Goal: Task Accomplishment & Management: Use online tool/utility

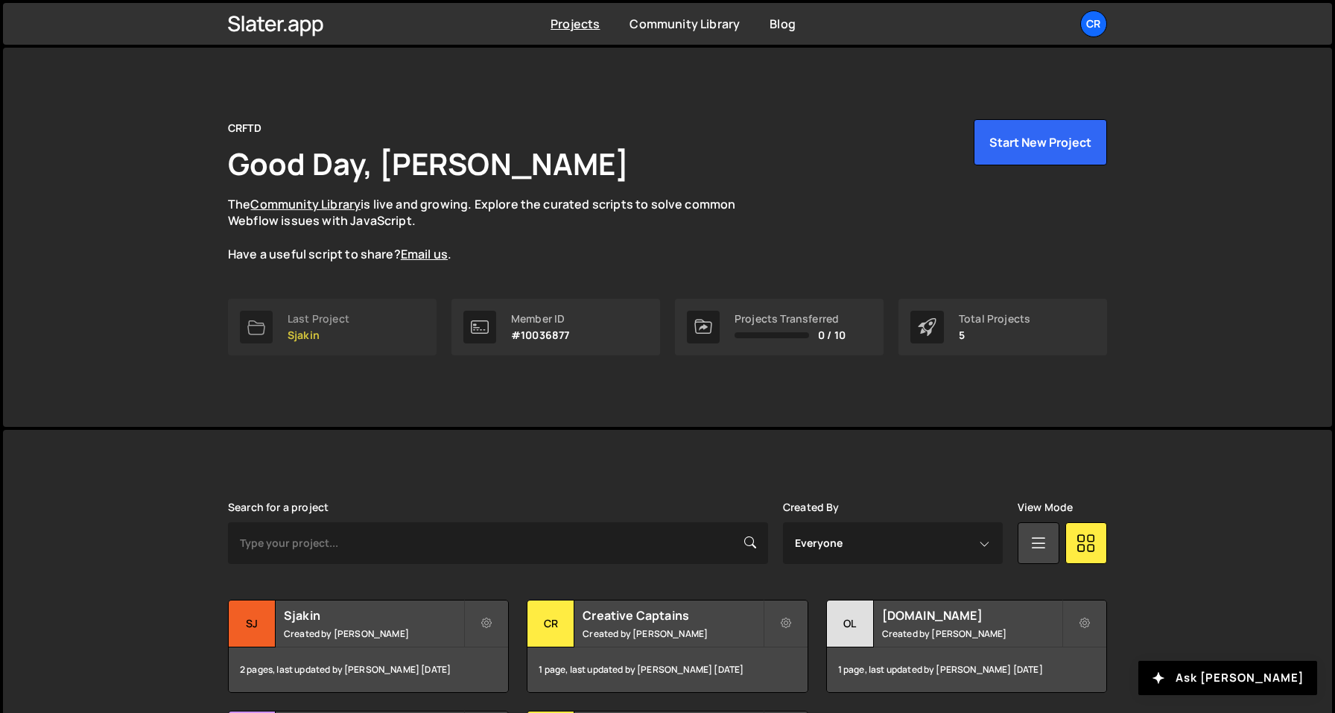
click at [356, 343] on link "Last Project Sjakin" at bounding box center [332, 327] width 209 height 57
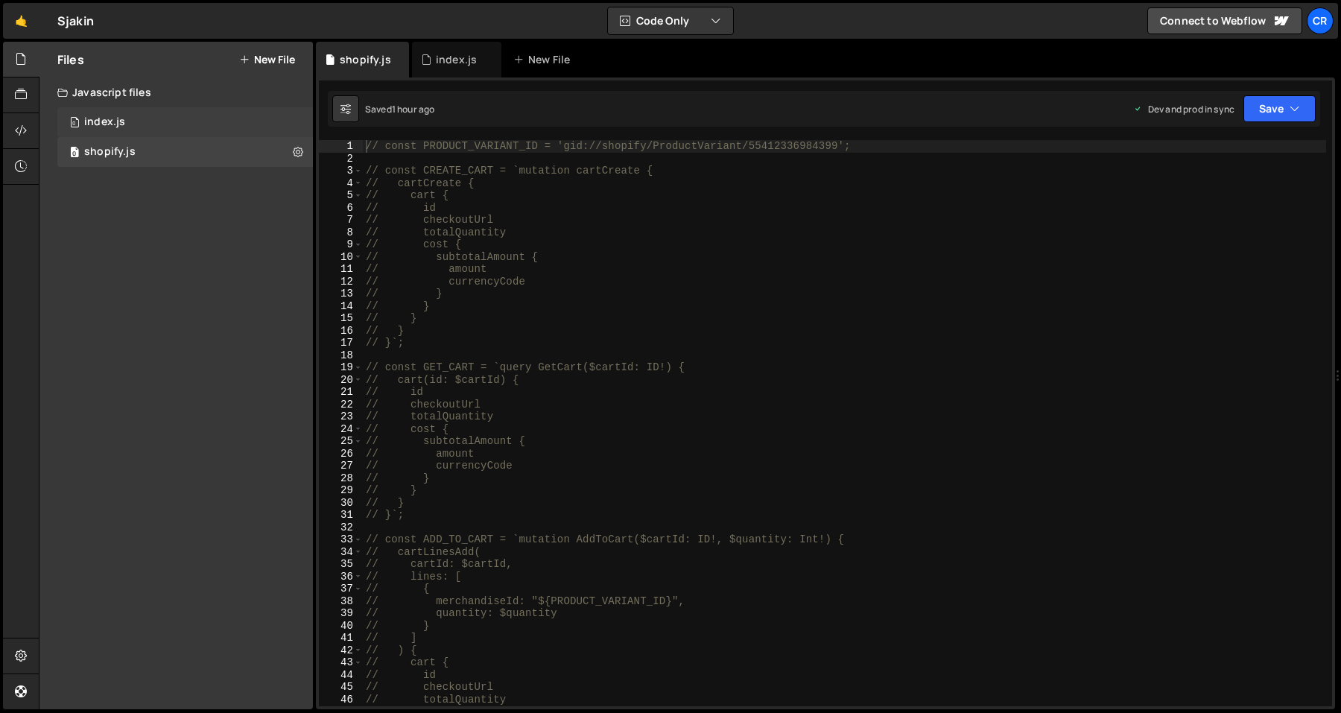
click at [233, 129] on div "0 index.js 0" at bounding box center [184, 122] width 255 height 30
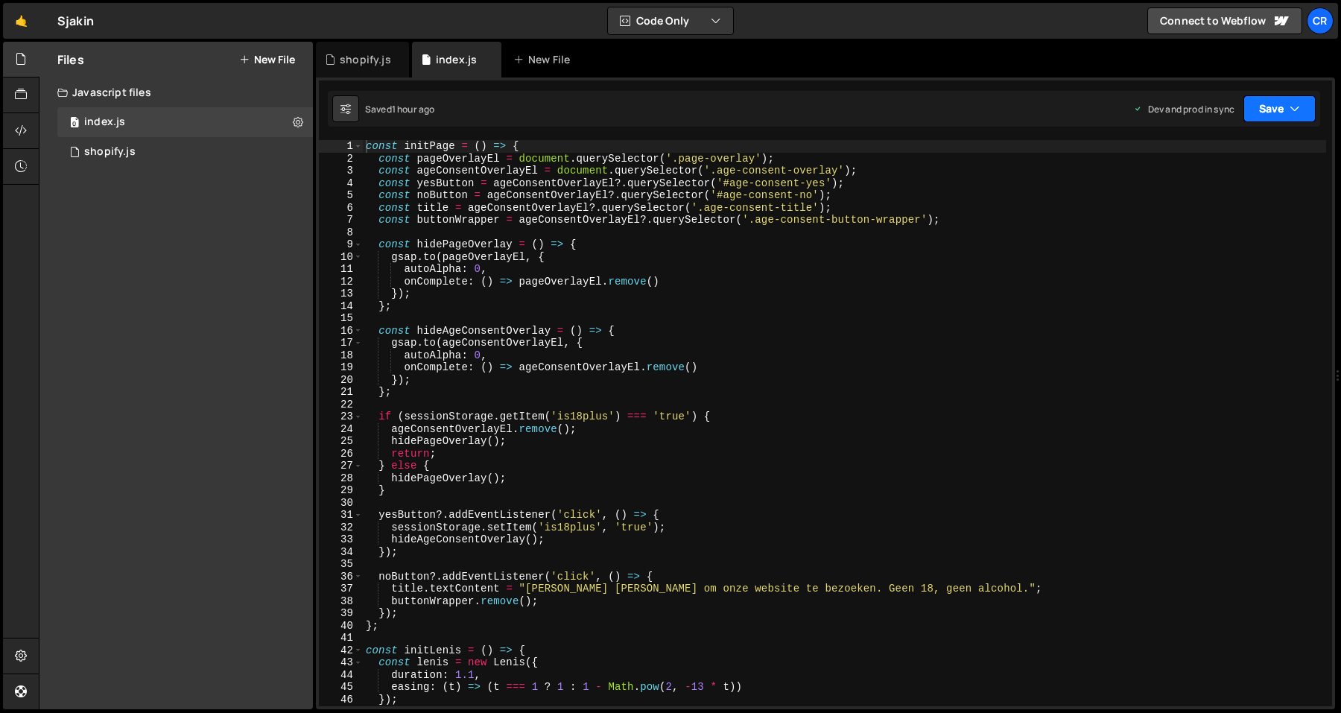
click at [1291, 114] on icon "button" at bounding box center [1294, 108] width 10 height 15
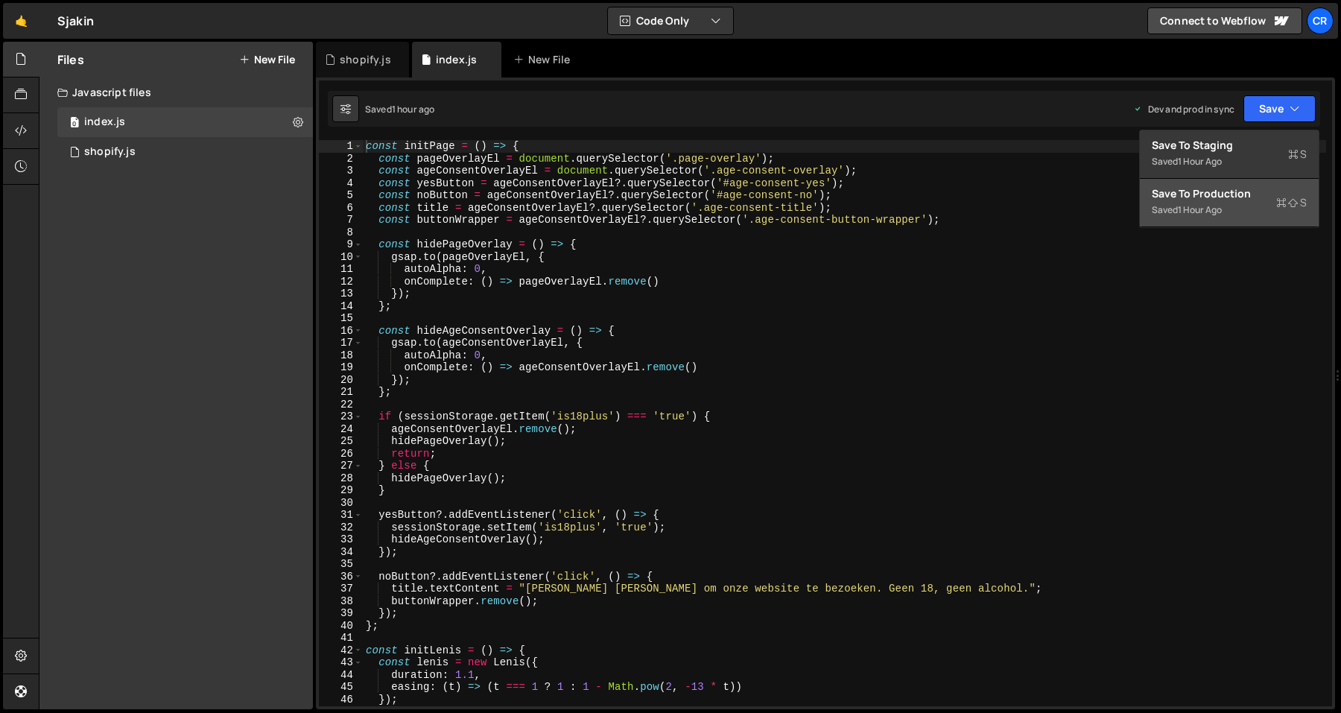
click at [1221, 199] on div "Save to Production S" at bounding box center [1228, 193] width 155 height 15
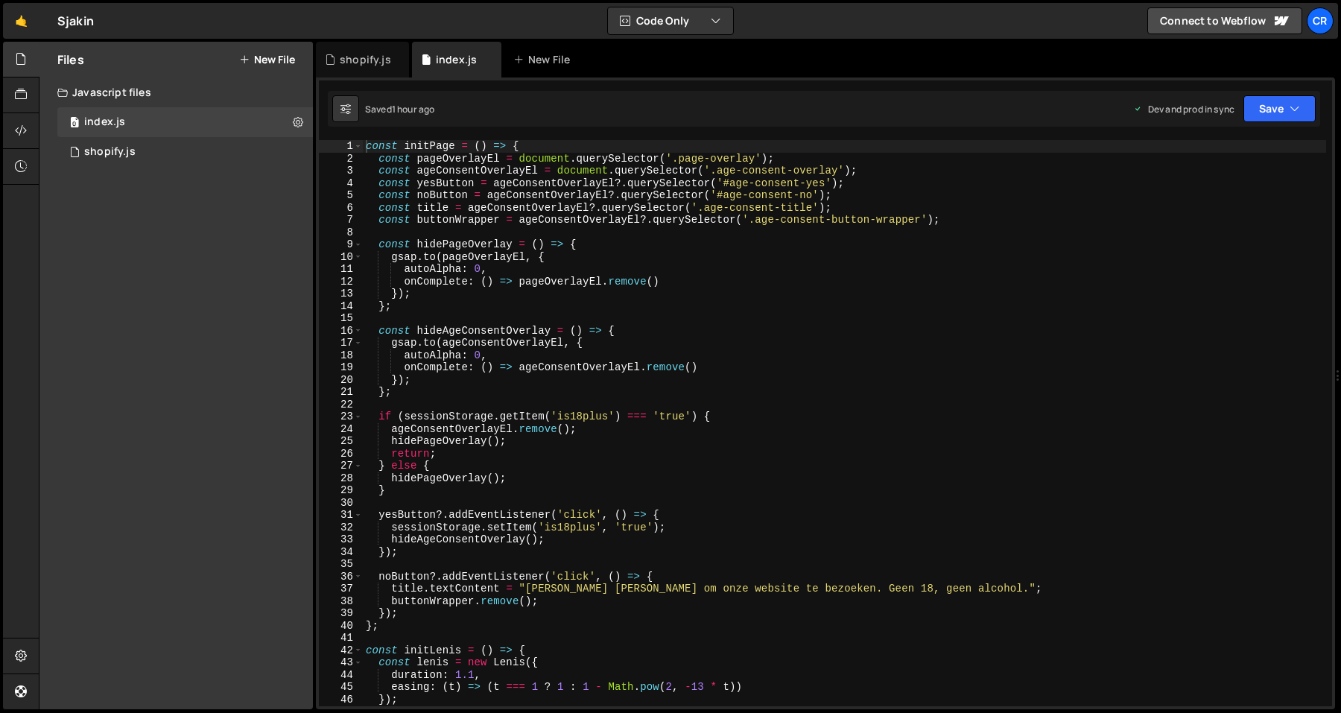
type textarea "const noButton = ageConsentOverlayEl?.querySelector('#age-consent-no');"
click at [769, 194] on div "const initPage = ( ) => { const pageOverlayEl = document . querySelector ( '.pa…" at bounding box center [844, 435] width 963 height 591
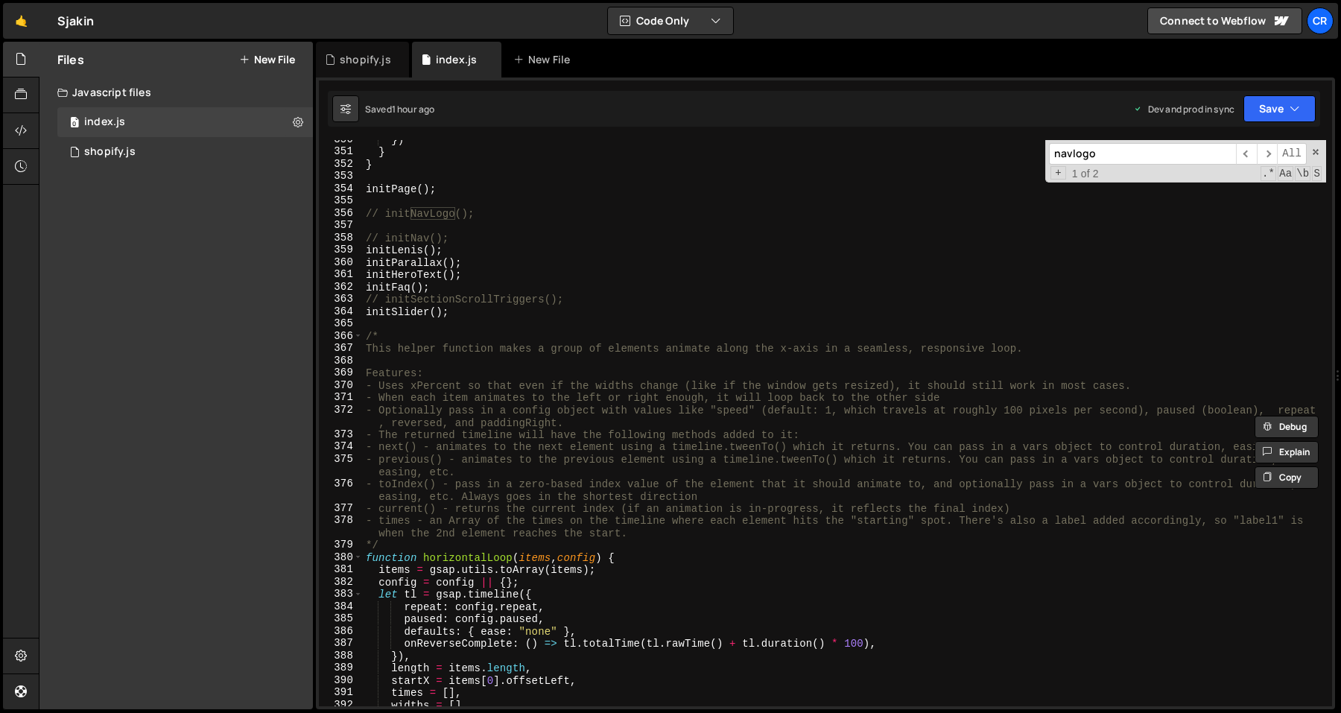
scroll to position [4254, 0]
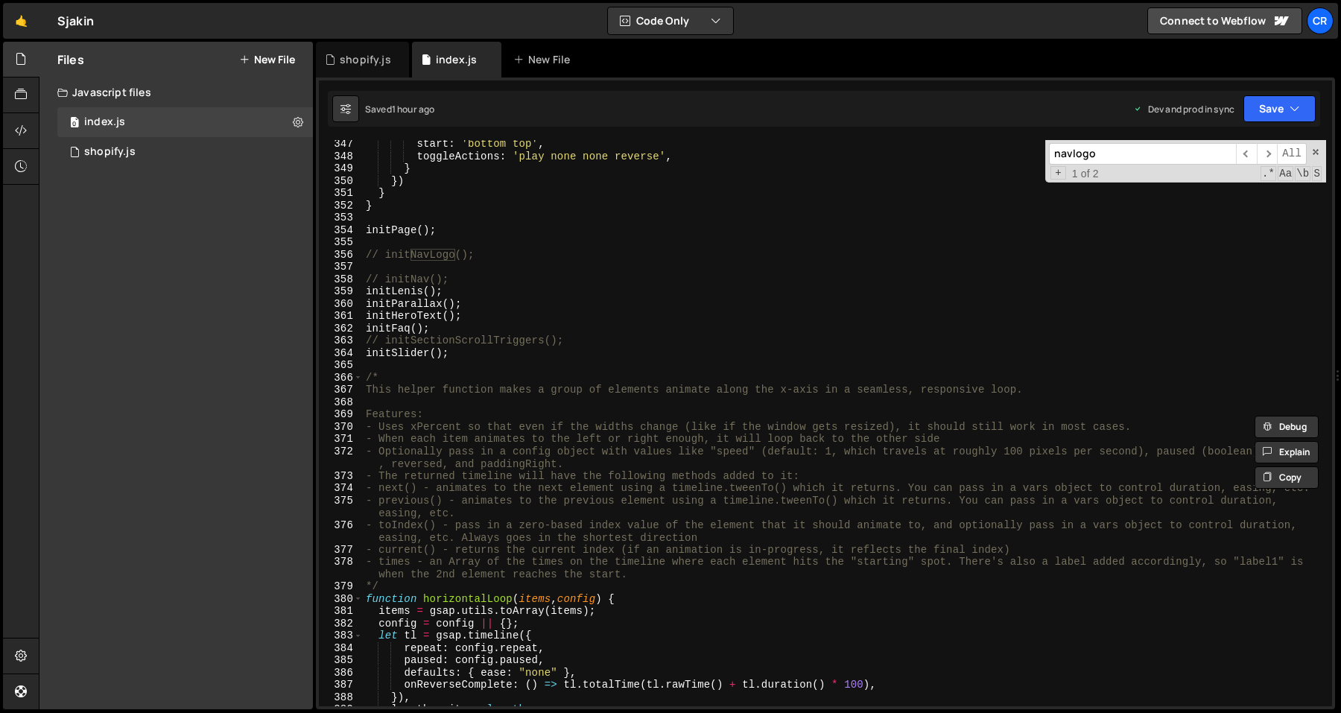
type input "navlogo"
click at [599, 265] on div "start : 'bottom top' , toggleActions : 'play none none reverse' , } }) } } init…" at bounding box center [844, 433] width 963 height 591
click at [592, 296] on div "start : 'bottom top' , toggleActions : 'play none none reverse' , } }) } } init…" at bounding box center [844, 433] width 963 height 591
type textarea "initLenis();"
click at [602, 267] on div "start : 'bottom top' , toggleActions : 'play none none reverse' , } }) } } init…" at bounding box center [844, 433] width 963 height 591
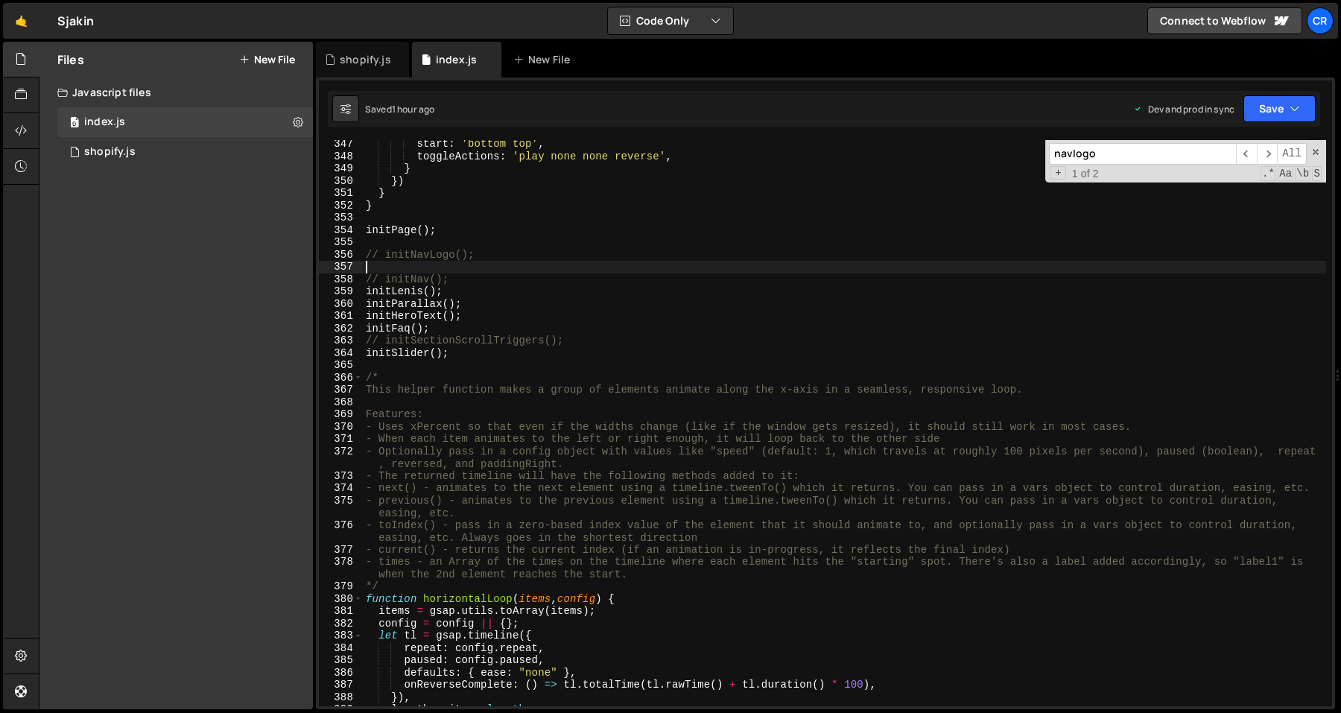
scroll to position [4228, 0]
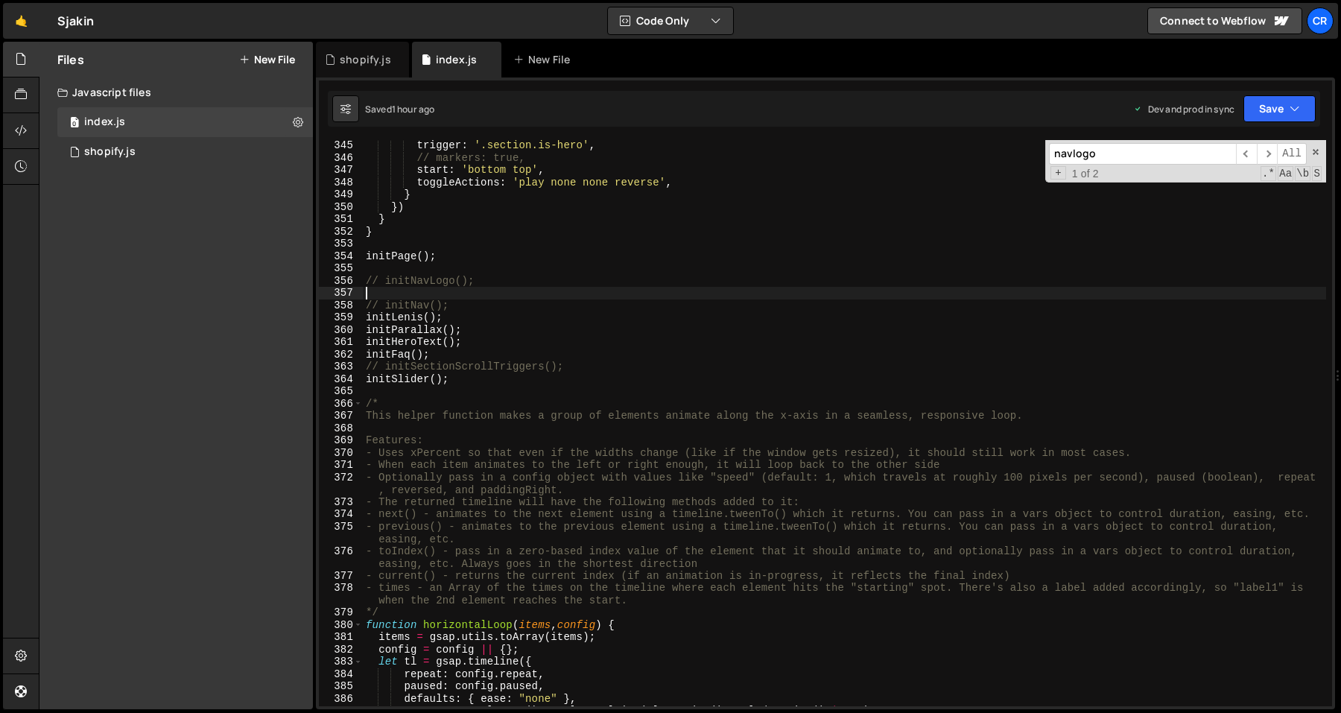
click at [583, 299] on div "trigger : '.section.is-hero' , // markers: true, start : 'bottom top' , toggleA…" at bounding box center [844, 434] width 963 height 591
click at [590, 295] on div "trigger : '.section.is-hero' , // markers: true, start : 'bottom top' , toggleA…" at bounding box center [844, 434] width 963 height 591
click at [598, 293] on div "trigger : '.section.is-hero' , // markers: true, start : 'bottom top' , toggleA…" at bounding box center [844, 434] width 963 height 591
click at [604, 293] on div "trigger : '.section.is-hero' , // markers: true, start : 'bottom top' , toggleA…" at bounding box center [844, 434] width 963 height 591
click at [600, 300] on div "trigger : '.section.is-hero' , // markers: true, start : 'bottom top' , toggleA…" at bounding box center [844, 434] width 963 height 591
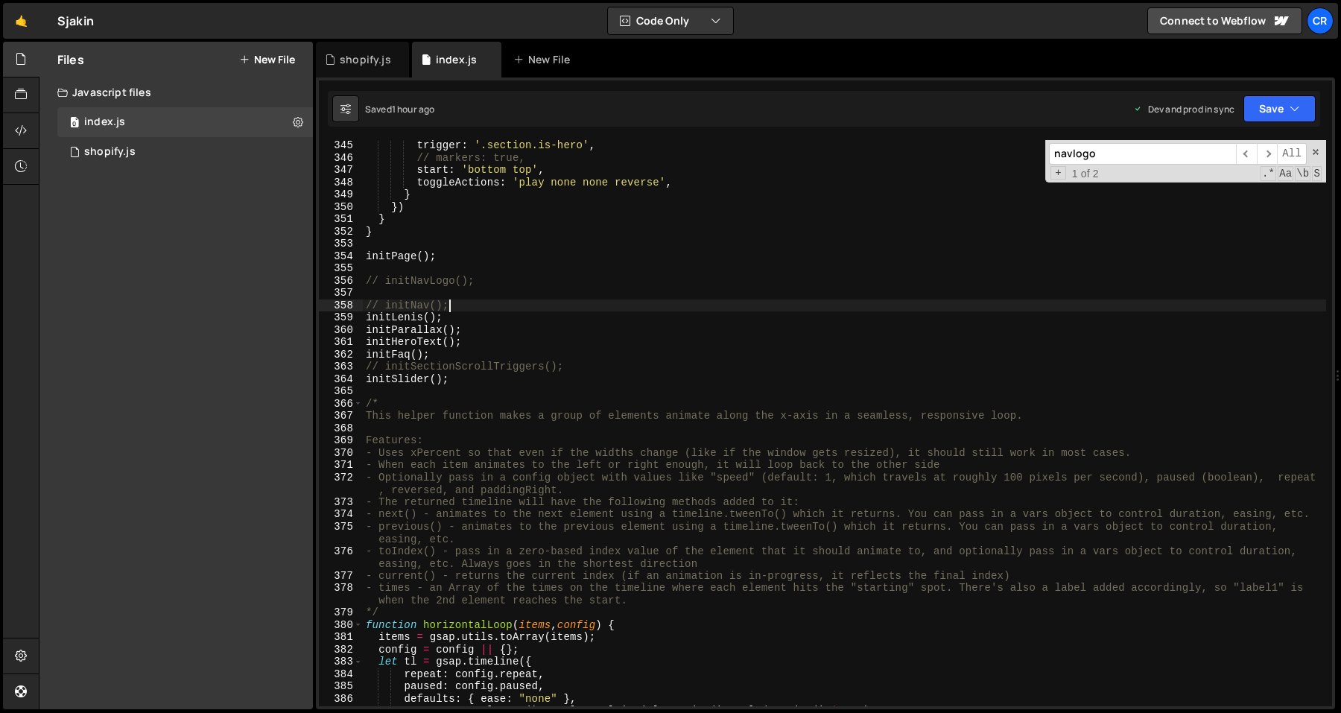
click at [596, 313] on div "trigger : '.section.is-hero' , // markers: true, start : 'bottom top' , toggleA…" at bounding box center [844, 434] width 963 height 591
click at [583, 329] on div "trigger : '.section.is-hero' , // markers: true, start : 'bottom top' , toggleA…" at bounding box center [844, 434] width 963 height 591
click at [571, 346] on div "trigger : '.section.is-hero' , // markers: true, start : 'bottom top' , toggleA…" at bounding box center [844, 434] width 963 height 591
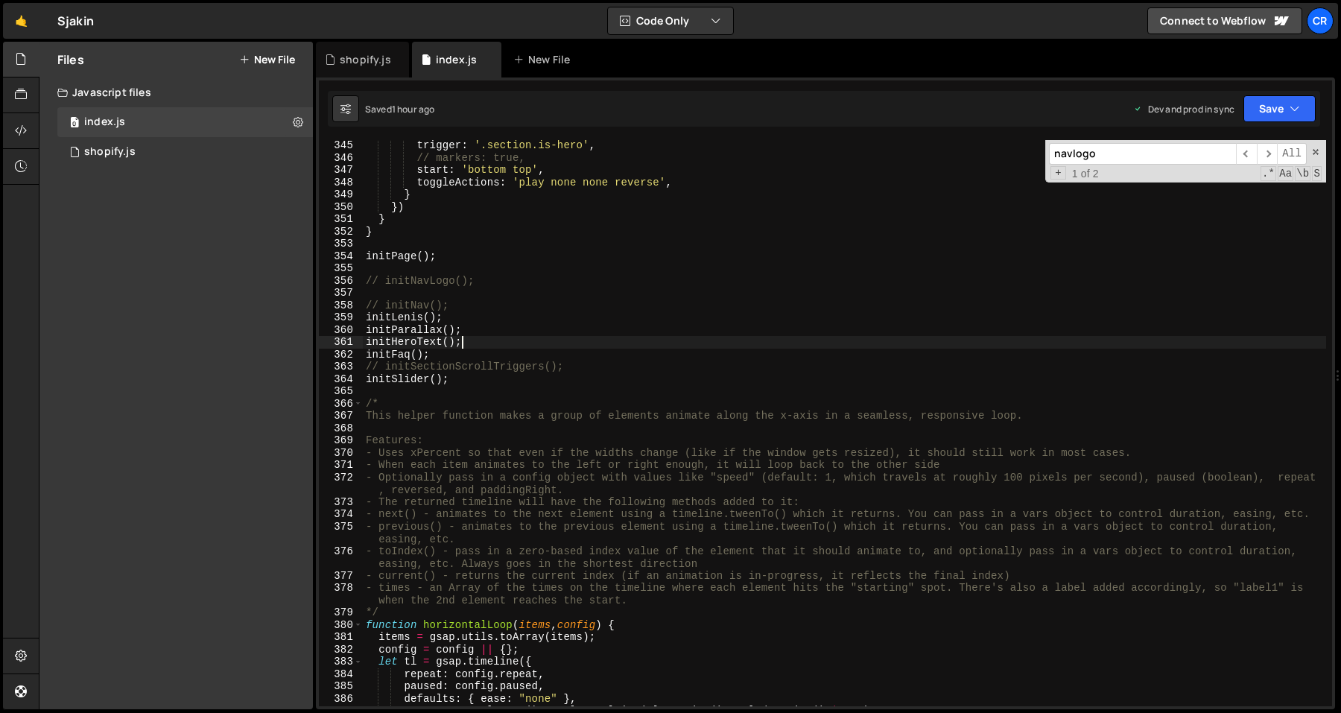
click at [428, 343] on div "trigger : '.section.is-hero' , // markers: true, start : 'bottom top' , toggleA…" at bounding box center [844, 434] width 963 height 591
click at [496, 346] on div "trigger : '.section.is-hero' , // markers: true, start : 'bottom top' , toggleA…" at bounding box center [844, 434] width 963 height 591
click at [1260, 118] on button "Save" at bounding box center [1279, 108] width 72 height 27
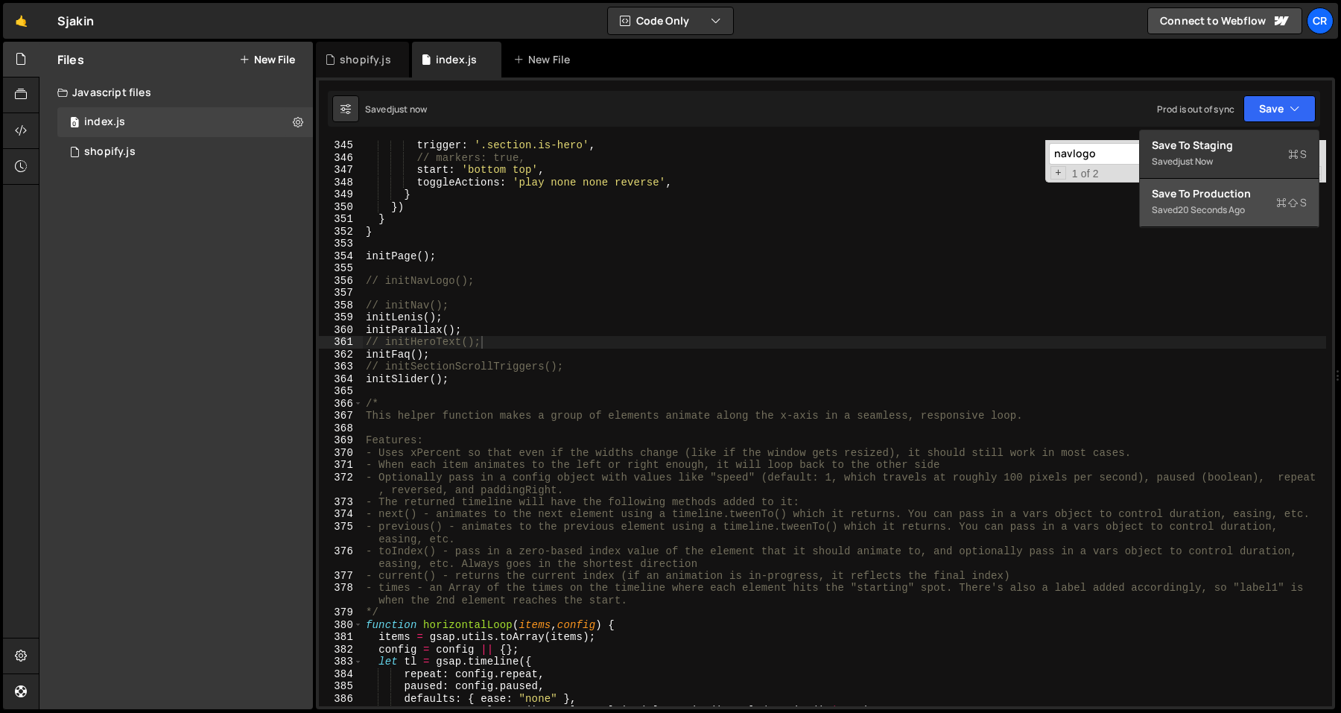
click at [1214, 214] on div "20 seconds ago" at bounding box center [1211, 209] width 67 height 13
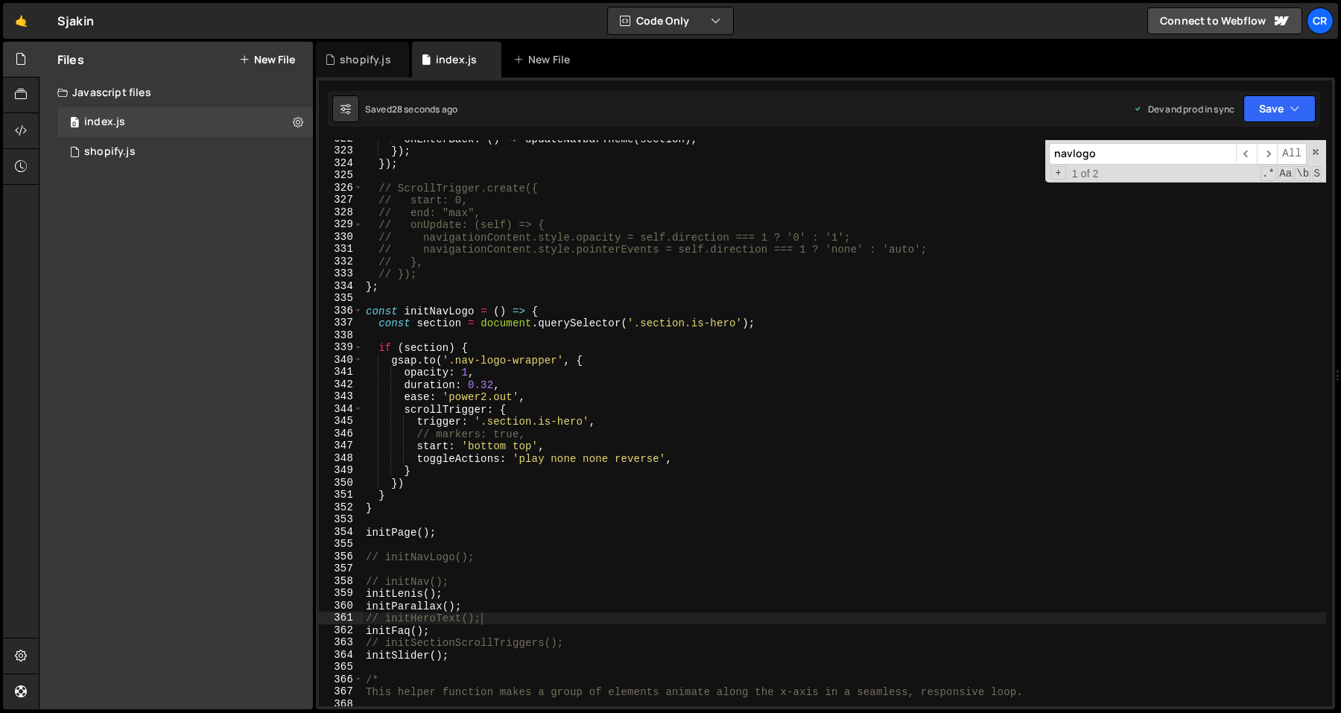
scroll to position [3942, 0]
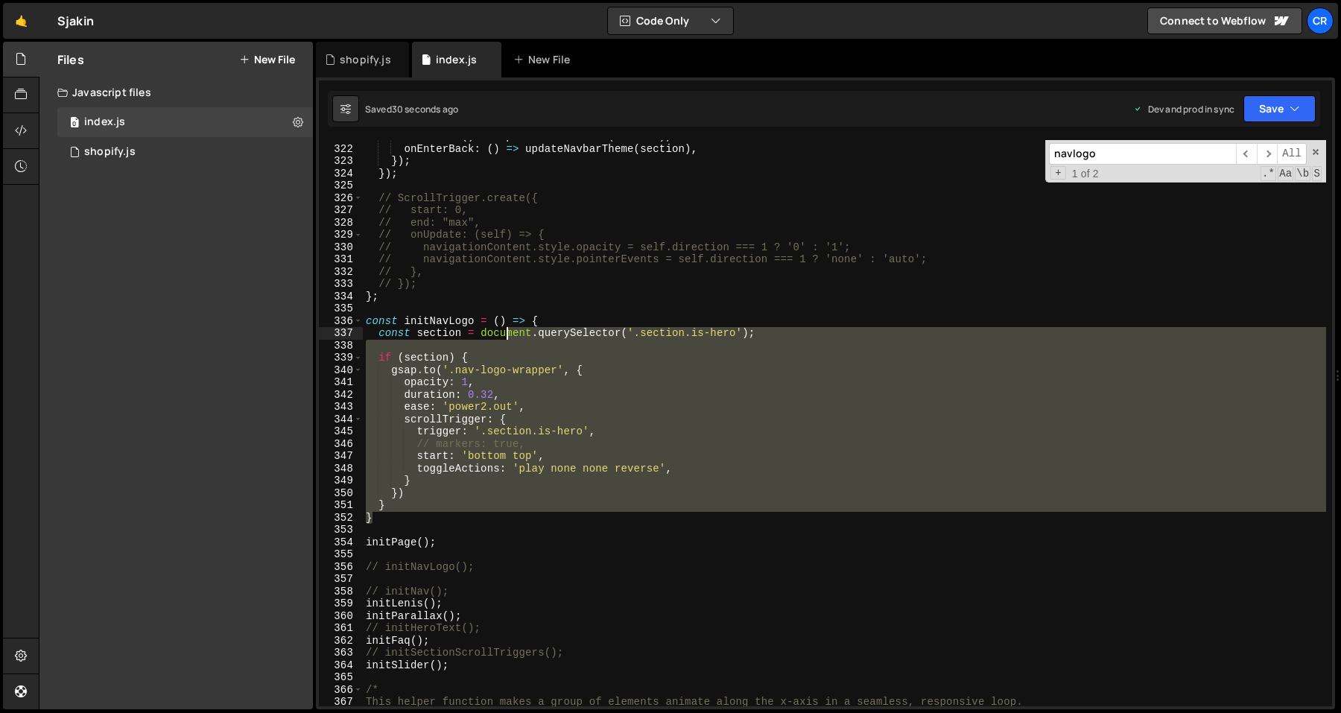
drag, startPoint x: 415, startPoint y: 515, endPoint x: 506, endPoint y: 329, distance: 207.5
click at [506, 329] on div "onEnter : ( ) => updateNavbarTheme ( section ) , onEnterBack : ( ) => updateNav…" at bounding box center [844, 425] width 963 height 591
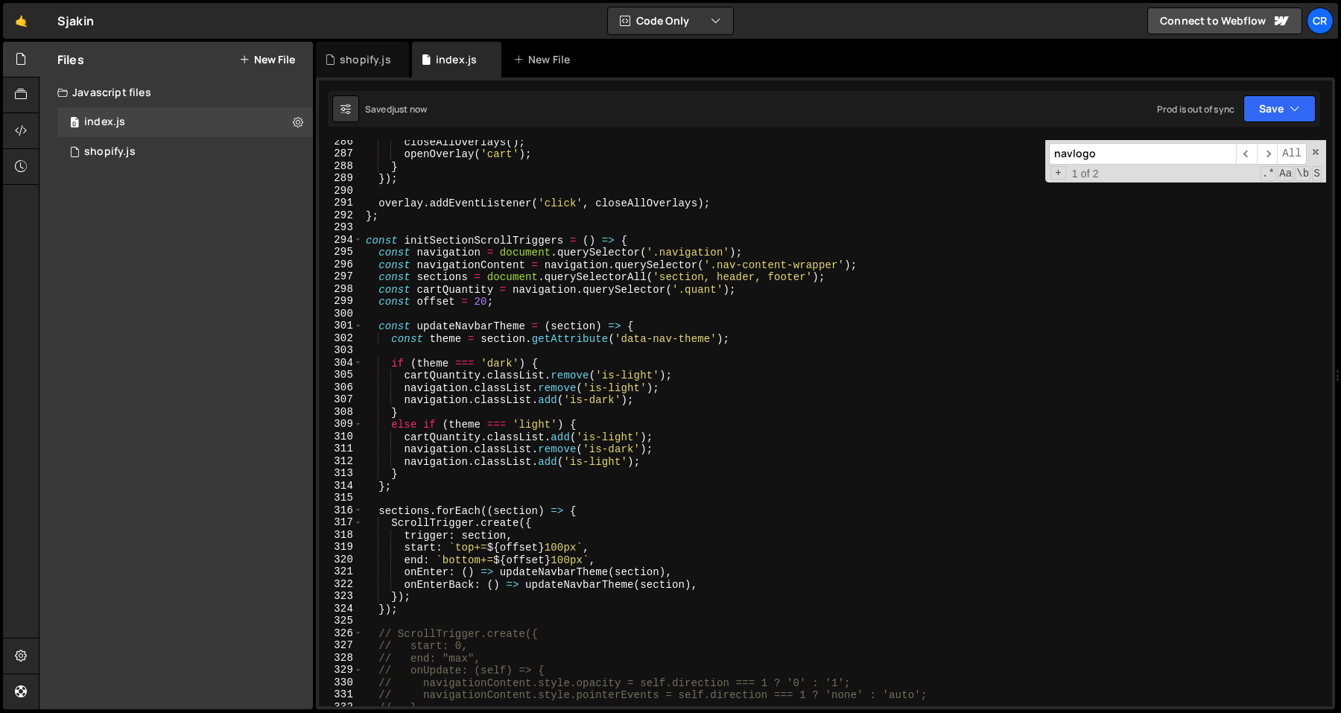
scroll to position [3490, 0]
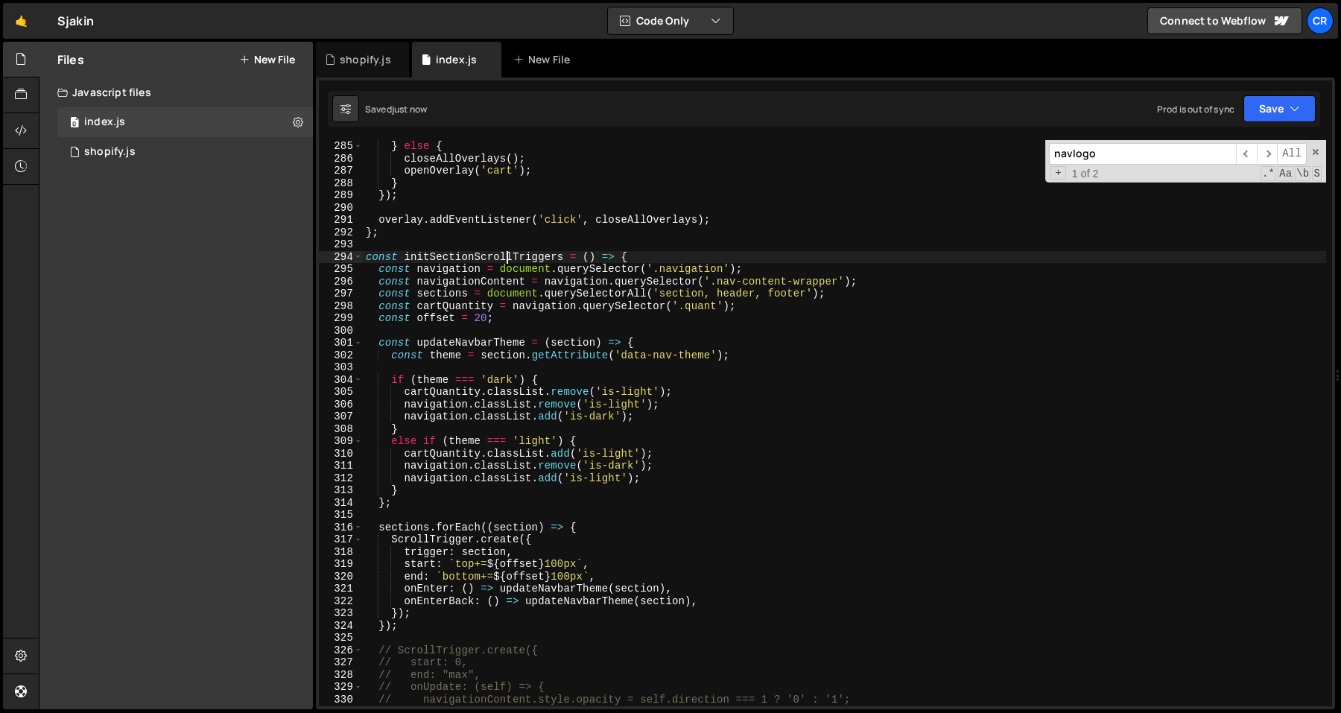
click at [504, 258] on div "} else { closeAllOverlays ( ) ; openOverlay ( 'cart' ) ; } }) ; overlay . addEv…" at bounding box center [844, 435] width 963 height 591
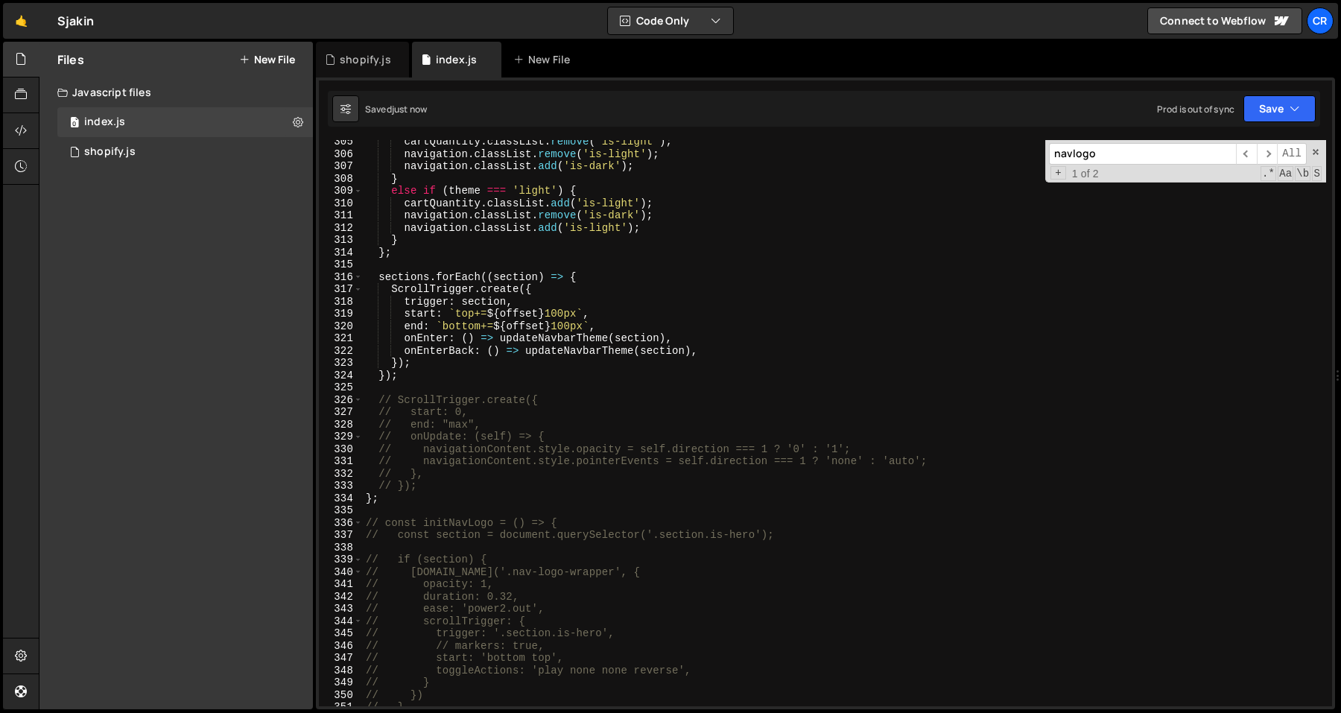
scroll to position [3629, 0]
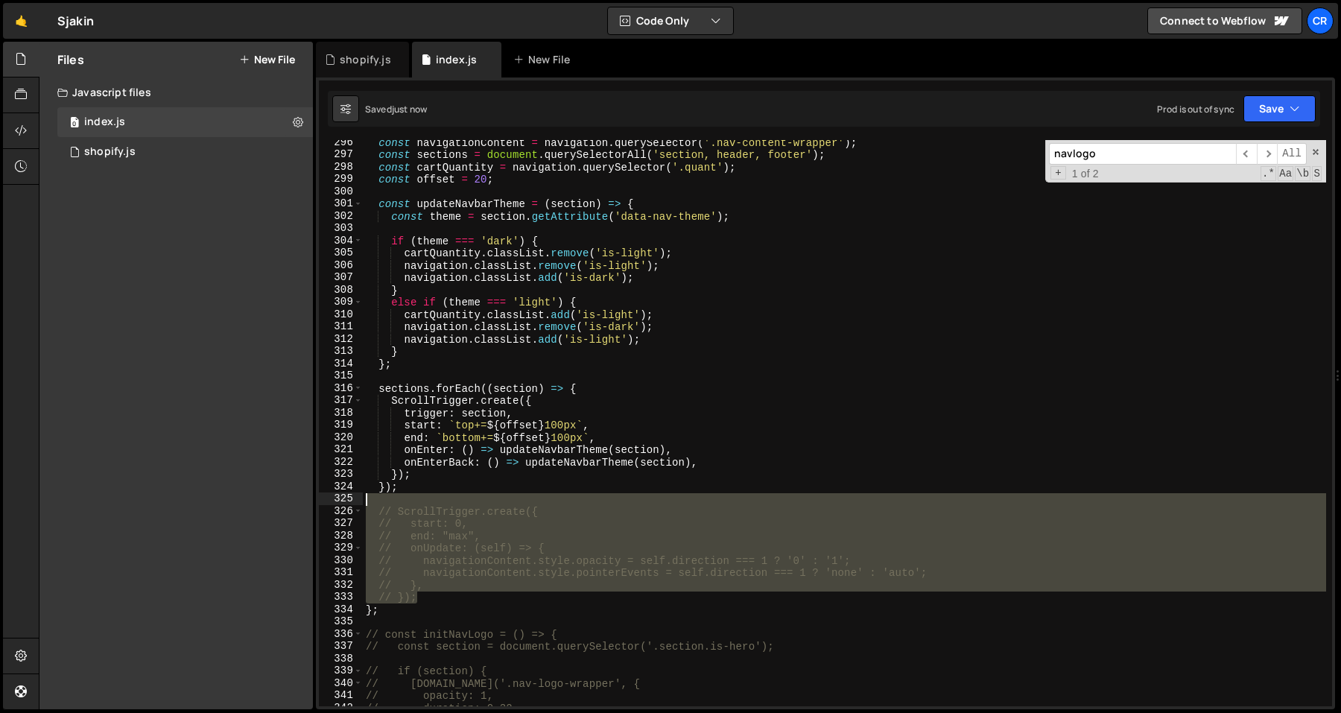
drag, startPoint x: 436, startPoint y: 602, endPoint x: 521, endPoint y: 504, distance: 129.3
click at [521, 504] on div "const navigationContent = navigation . querySelector ( '.nav-content-wrapper' )…" at bounding box center [844, 431] width 963 height 591
type textarea "// ScrollTrigger.create({"
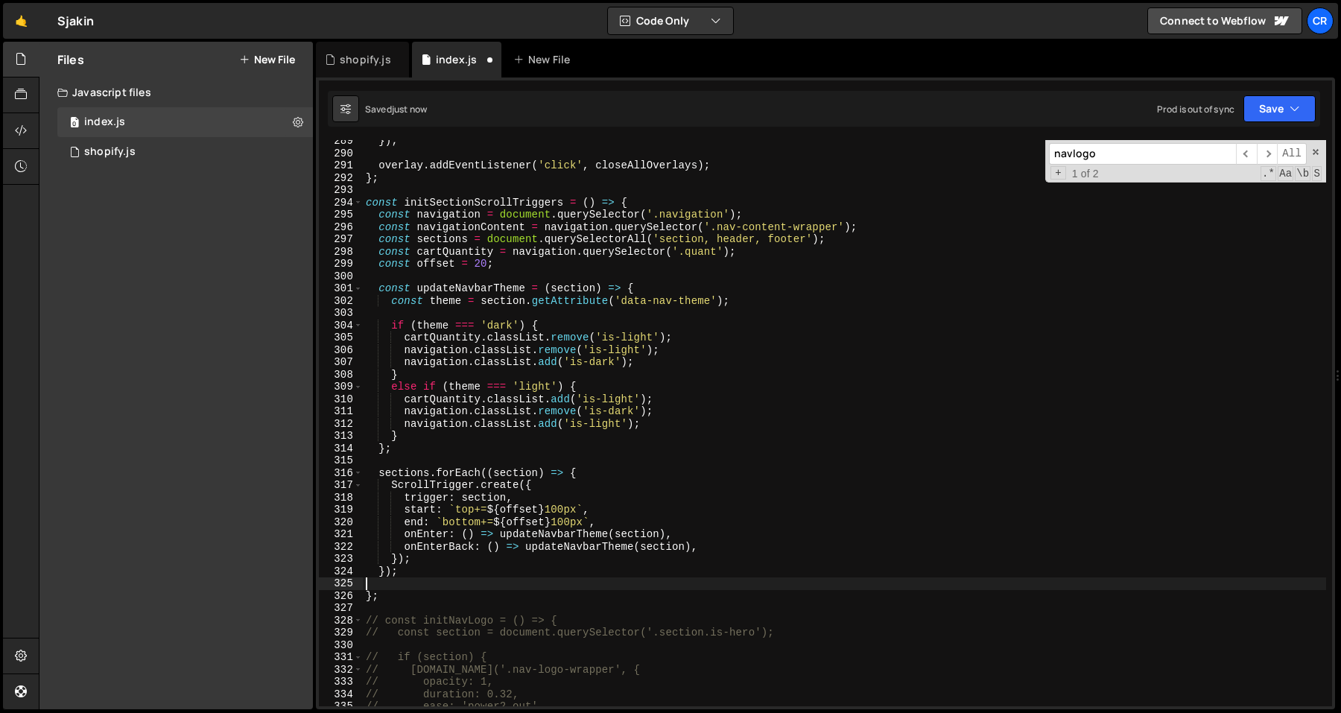
scroll to position [3544, 0]
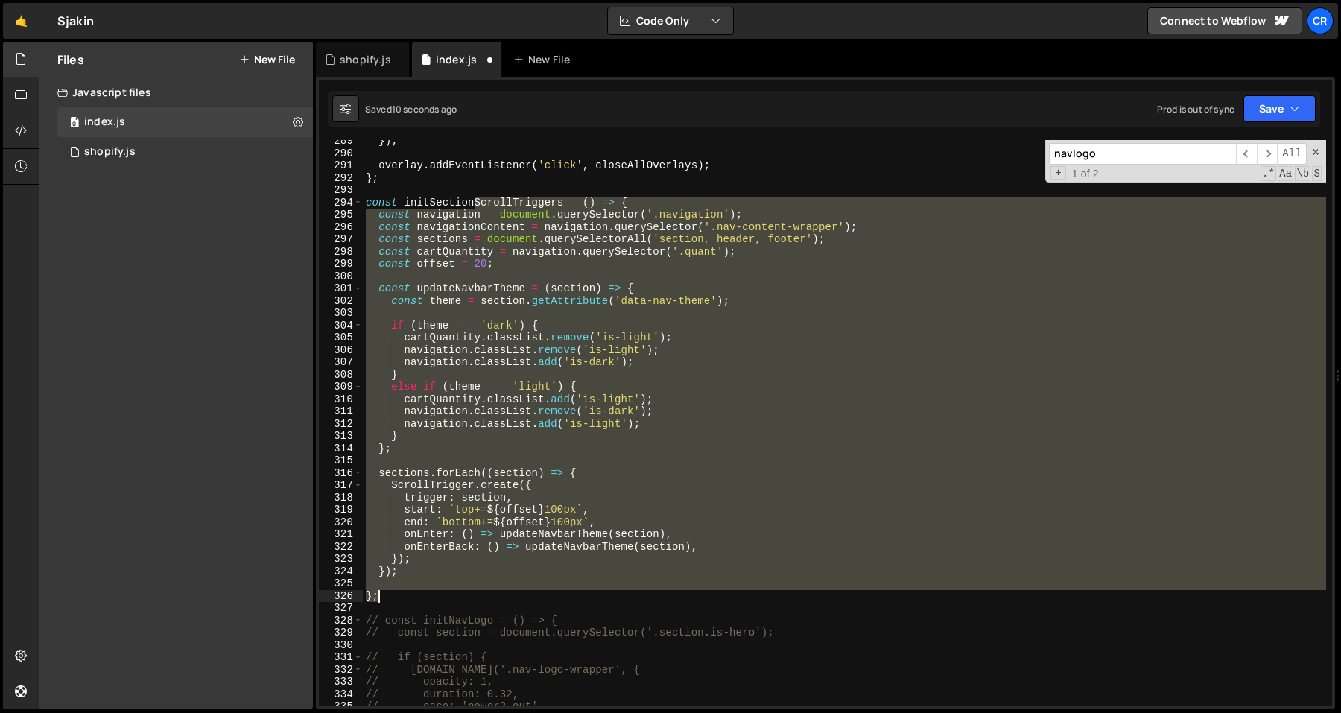
drag, startPoint x: 477, startPoint y: 204, endPoint x: 505, endPoint y: 594, distance: 391.2
click at [505, 594] on div "}) ; overlay . addEventListener ( 'click' , closeAllOverlays ) ; } ; const init…" at bounding box center [844, 430] width 963 height 591
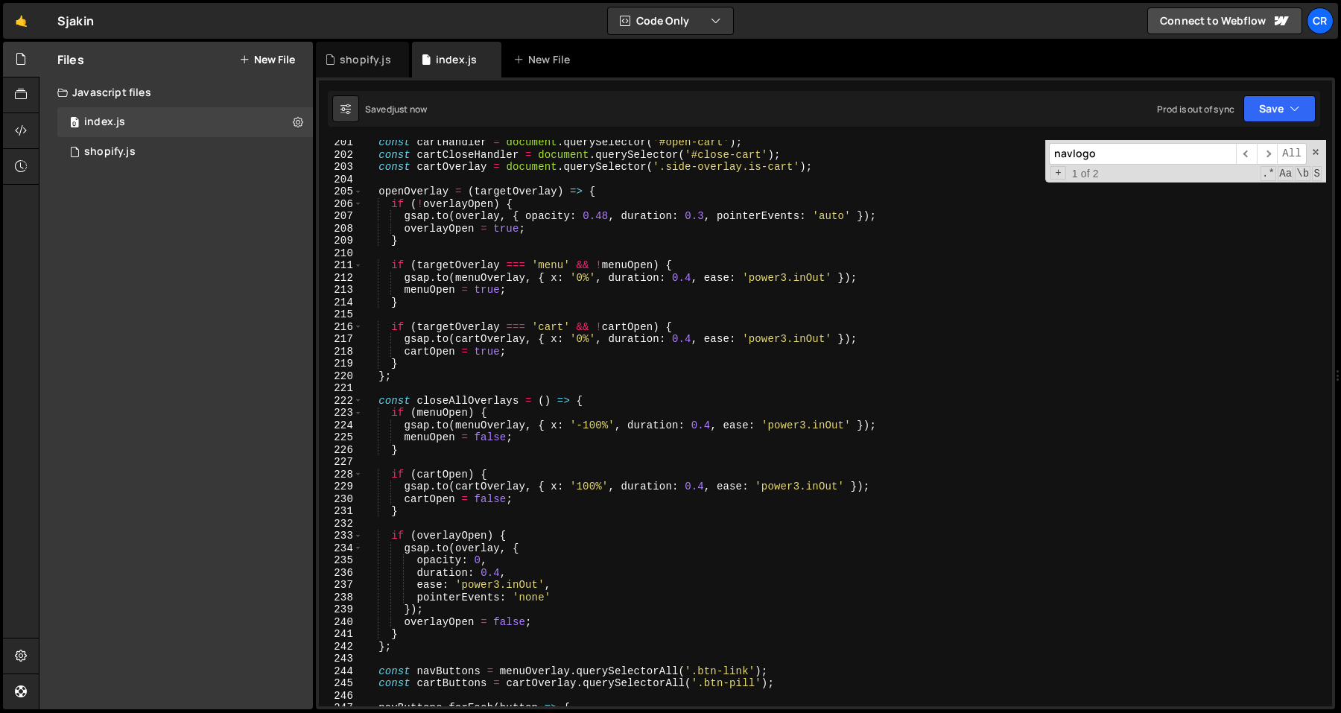
scroll to position [2333, 0]
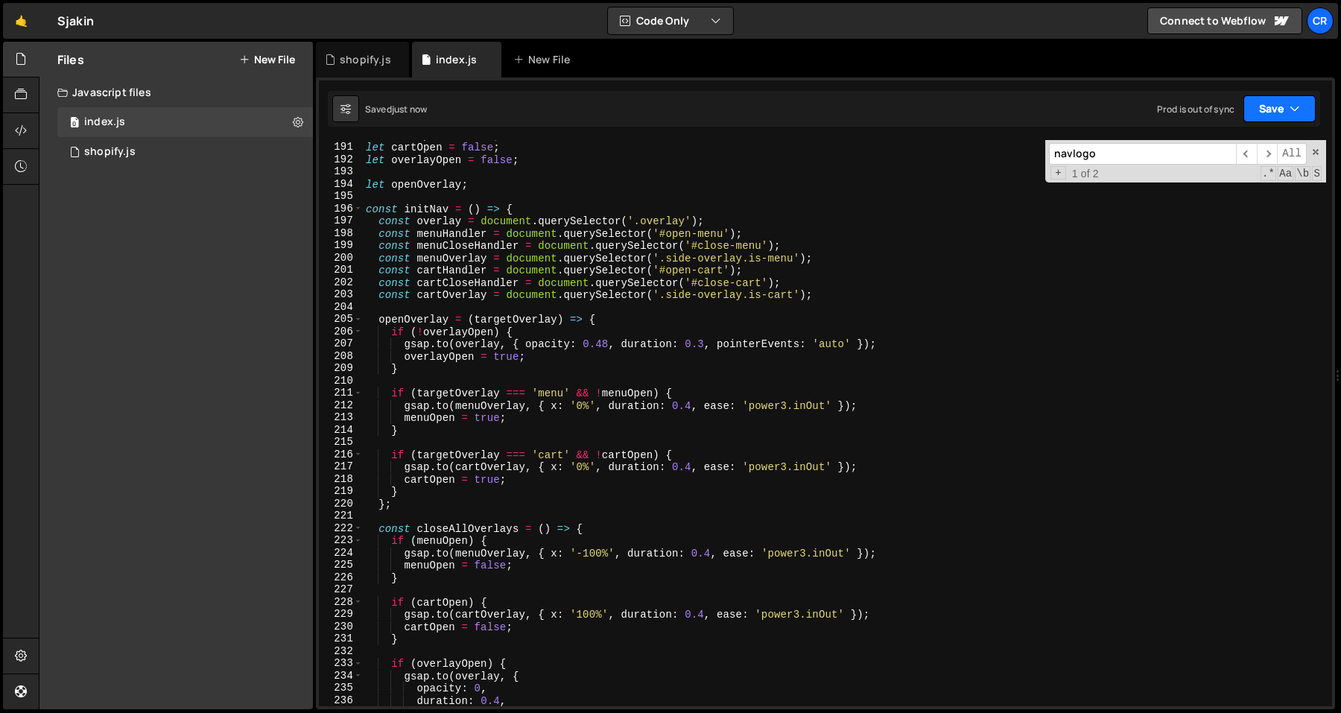
click at [1274, 99] on button "Save" at bounding box center [1279, 108] width 72 height 27
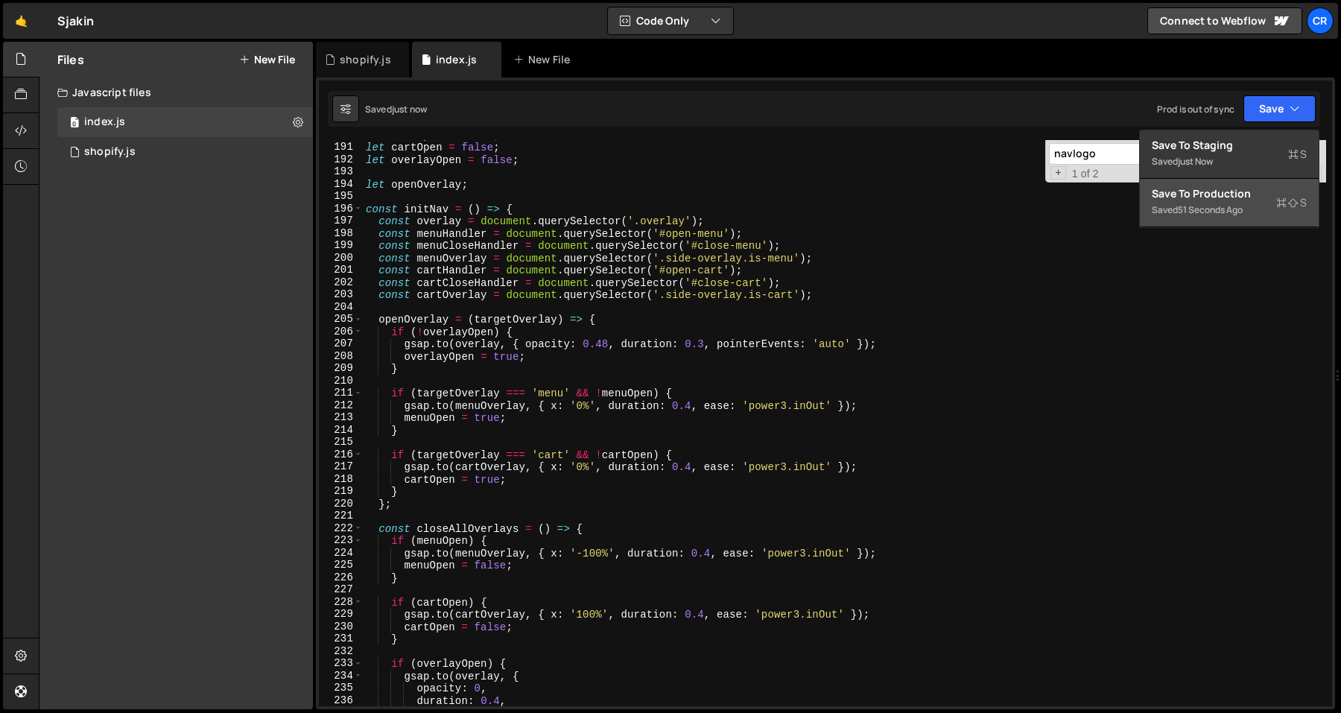
click at [1242, 210] on div "51 seconds ago" at bounding box center [1210, 209] width 65 height 13
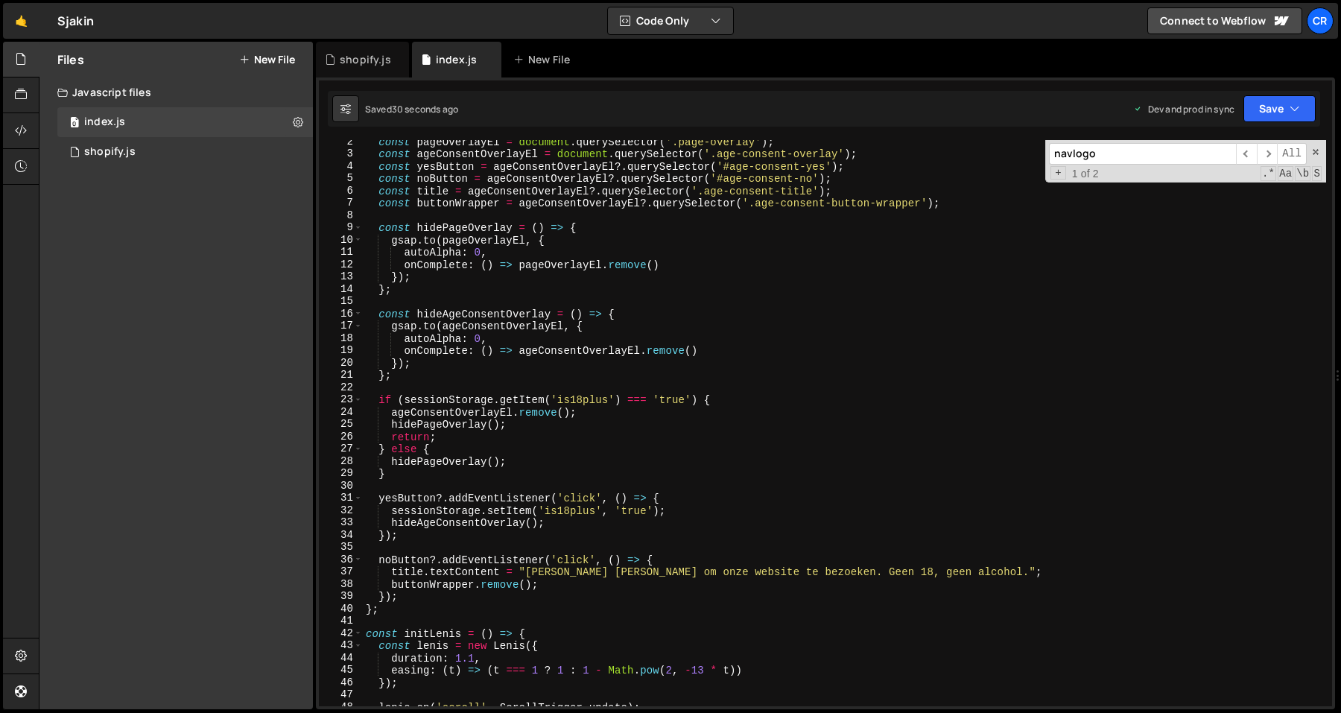
scroll to position [0, 0]
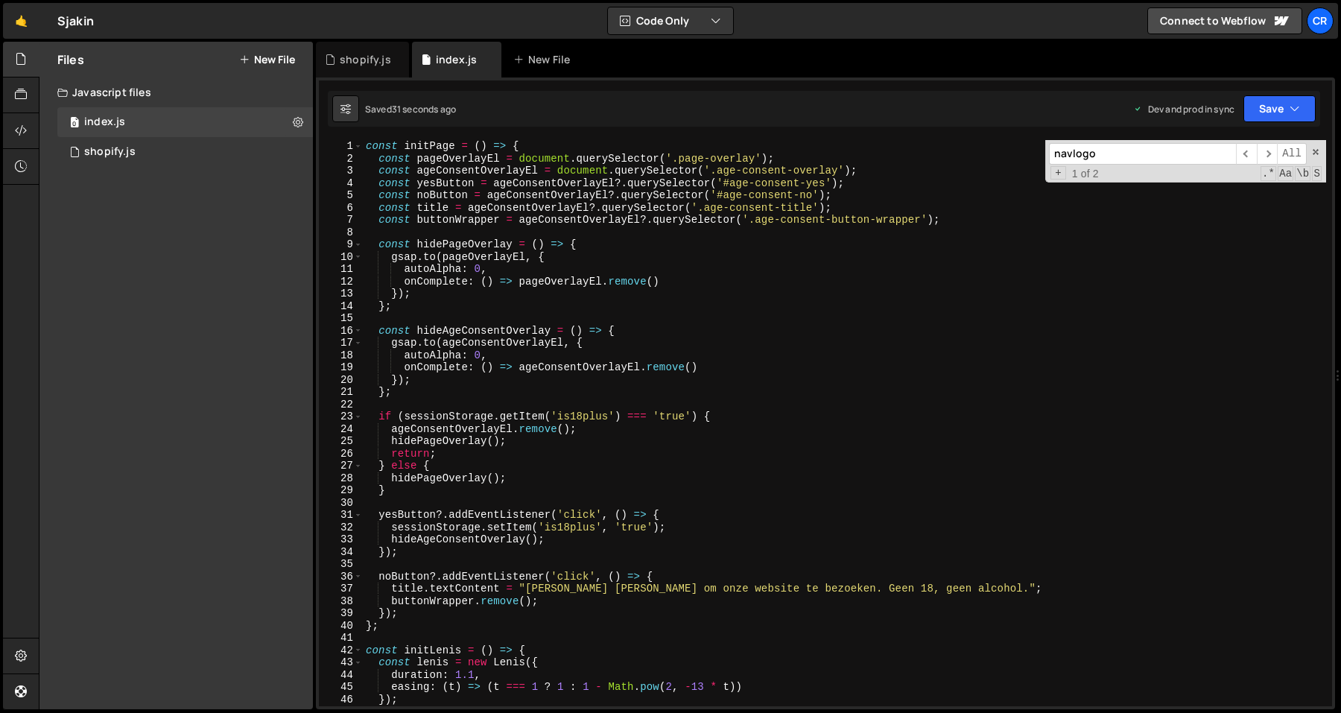
click at [477, 156] on div "const initPage = ( ) => { const pageOverlayEl = document . querySelector ( '.pa…" at bounding box center [844, 435] width 963 height 591
click at [483, 182] on div "const initPage = ( ) => { const pageOverlayEl = document . querySelector ( '.pa…" at bounding box center [844, 435] width 963 height 591
click at [476, 202] on div "const initPage = ( ) => { const pageOverlayEl = document . querySelector ( '.pa…" at bounding box center [844, 435] width 963 height 591
click at [480, 209] on div "const initPage = ( ) => { const pageOverlayEl = document . querySelector ( '.pa…" at bounding box center [844, 435] width 963 height 591
click at [498, 217] on div "const initPage = ( ) => { const pageOverlayEl = document . querySelector ( '.pa…" at bounding box center [844, 435] width 963 height 591
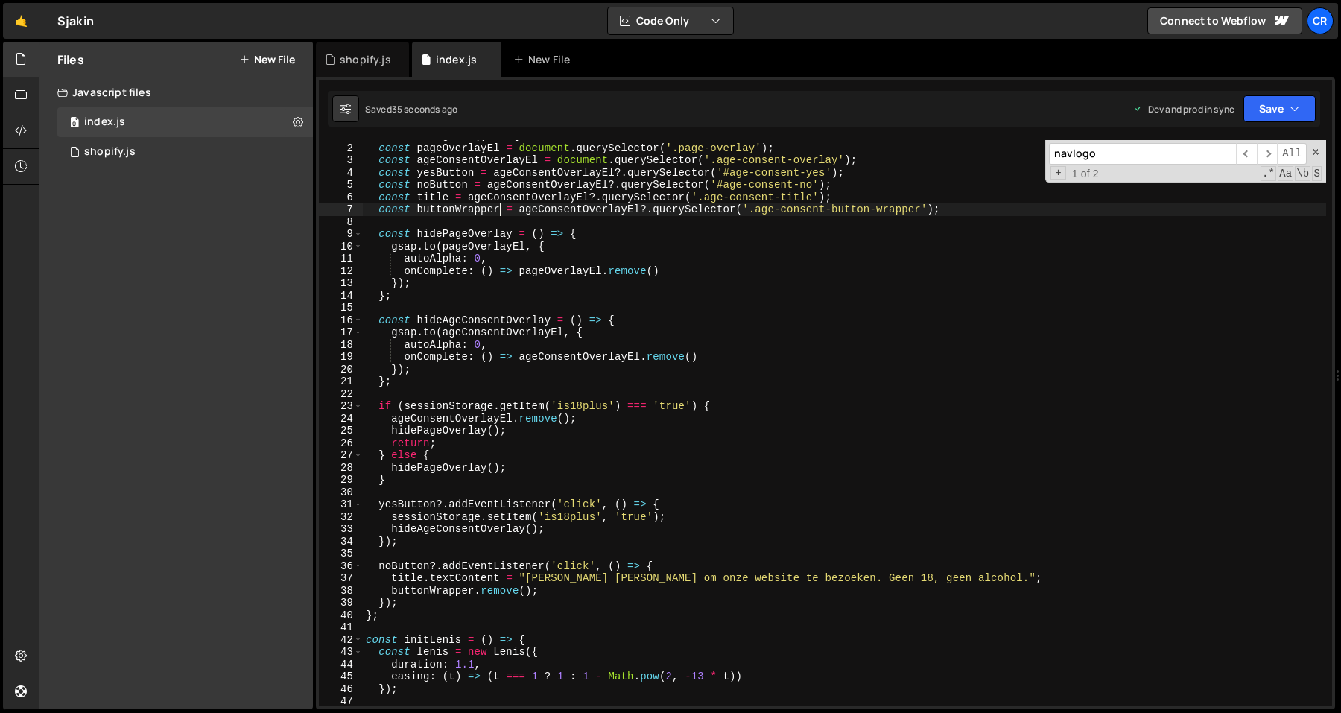
scroll to position [15, 0]
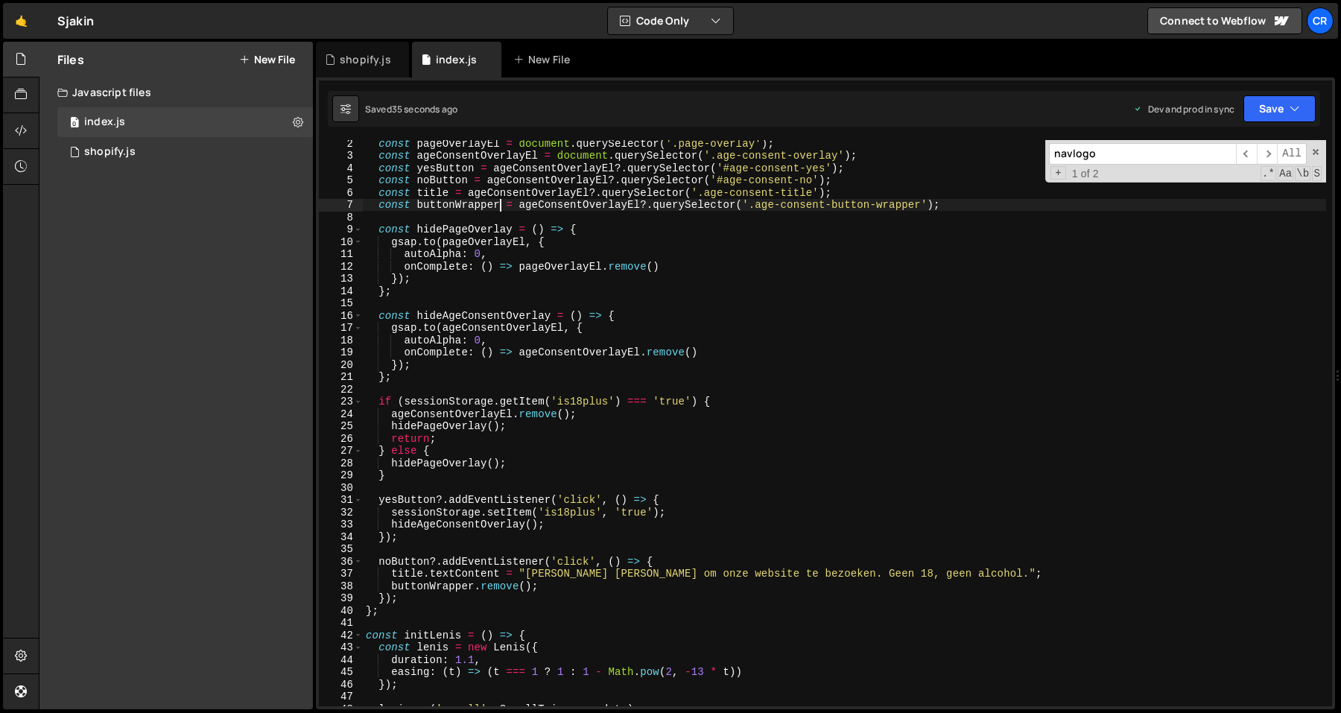
click at [570, 235] on div "const pageOverlayEl = document . querySelector ( '.page-overlay' ) ; const ageC…" at bounding box center [844, 432] width 963 height 591
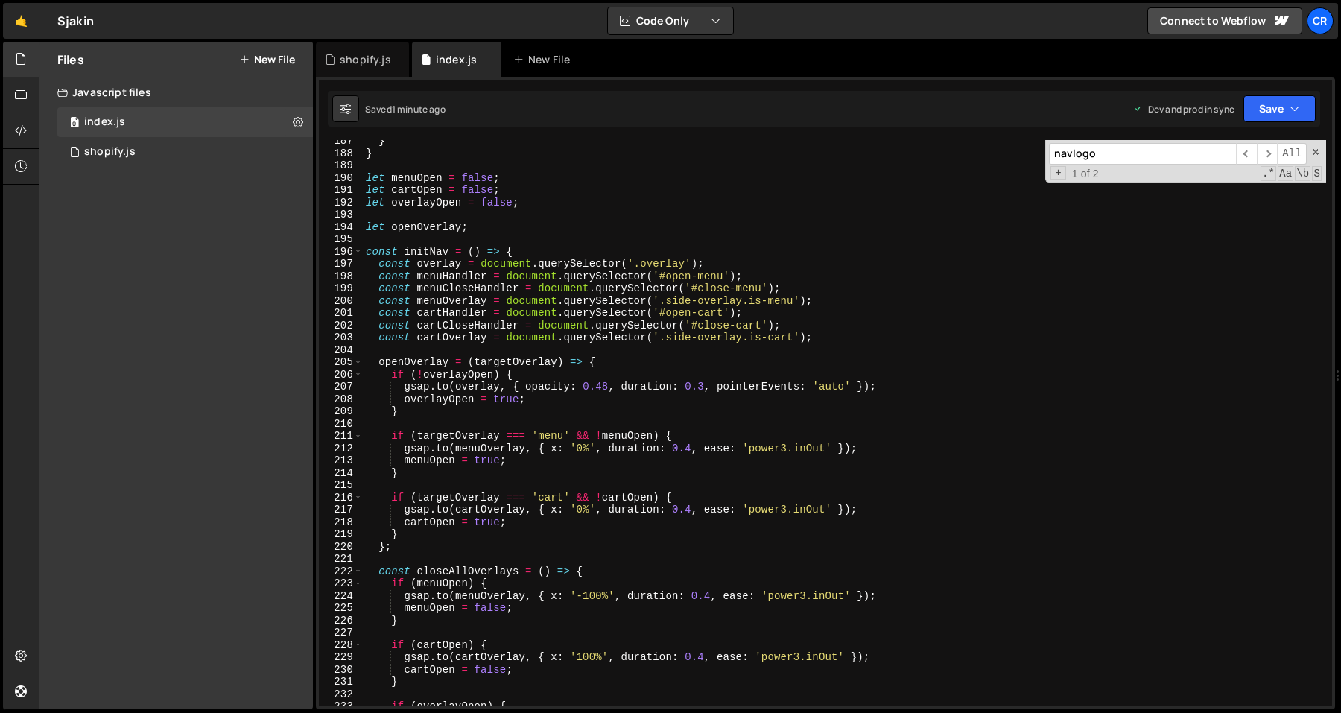
scroll to position [2291, 0]
click at [446, 254] on div "} } let menuOpen = false ; let cartOpen = false ; let overlayOpen = false ; let…" at bounding box center [844, 430] width 963 height 591
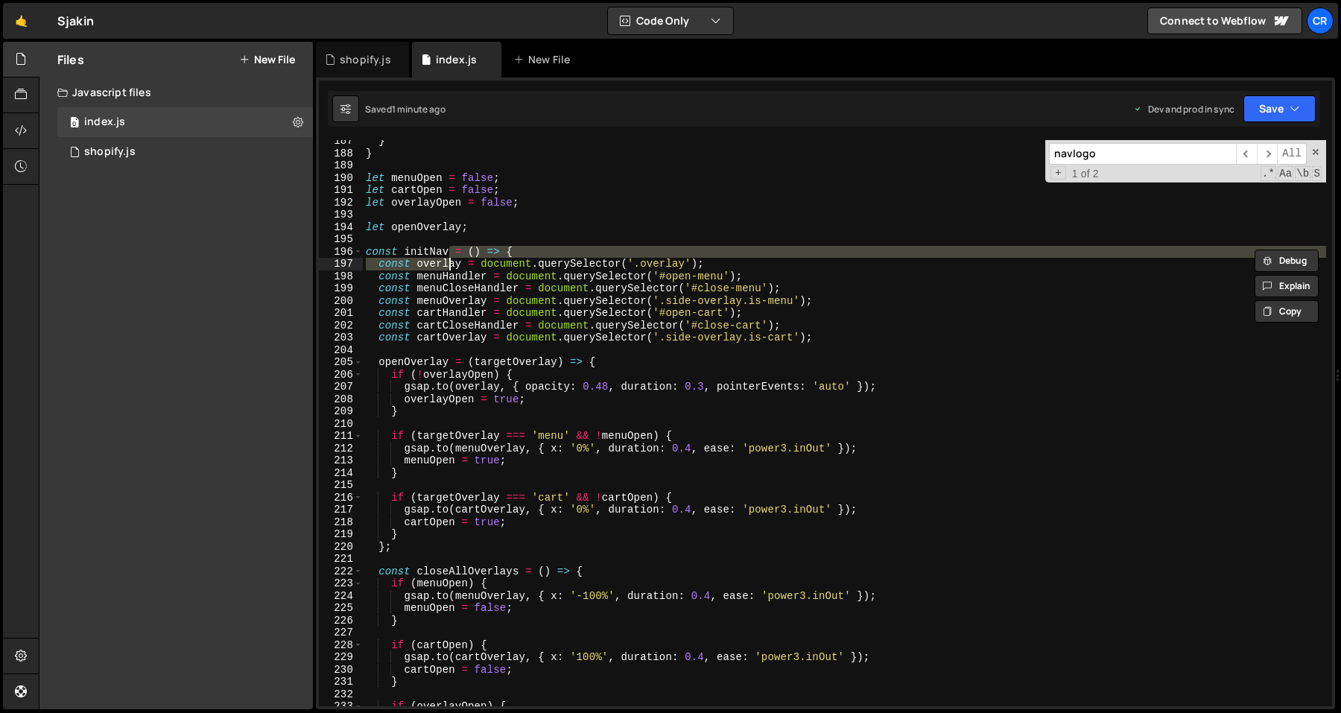
type textarea "const initNav = () => {"
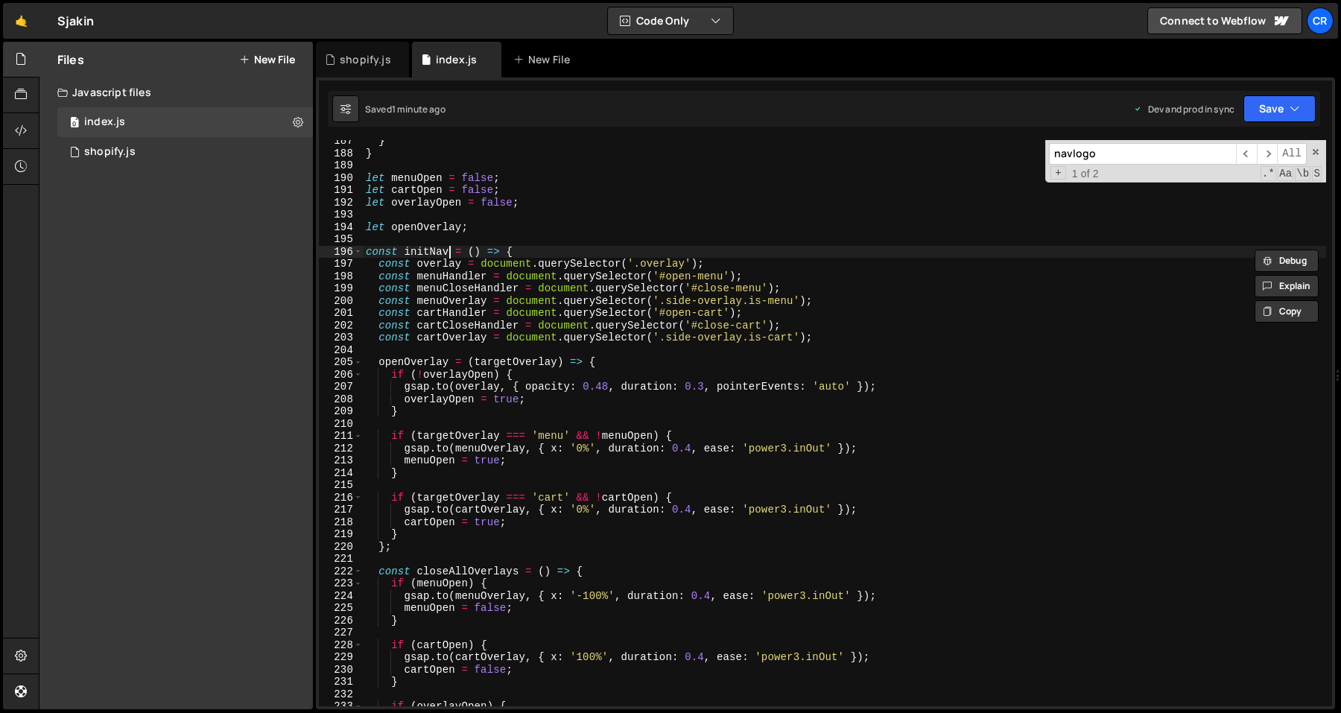
type textarea "let openOverlay;"
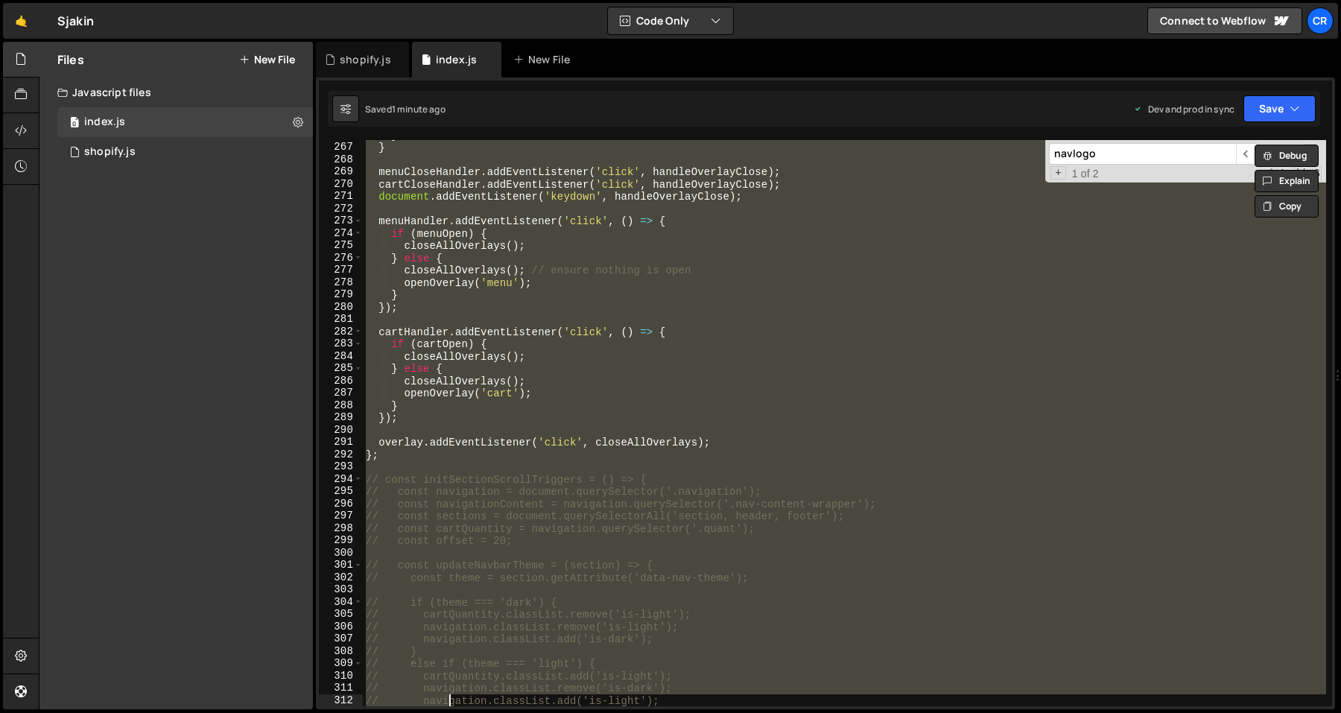
scroll to position [3342, 0]
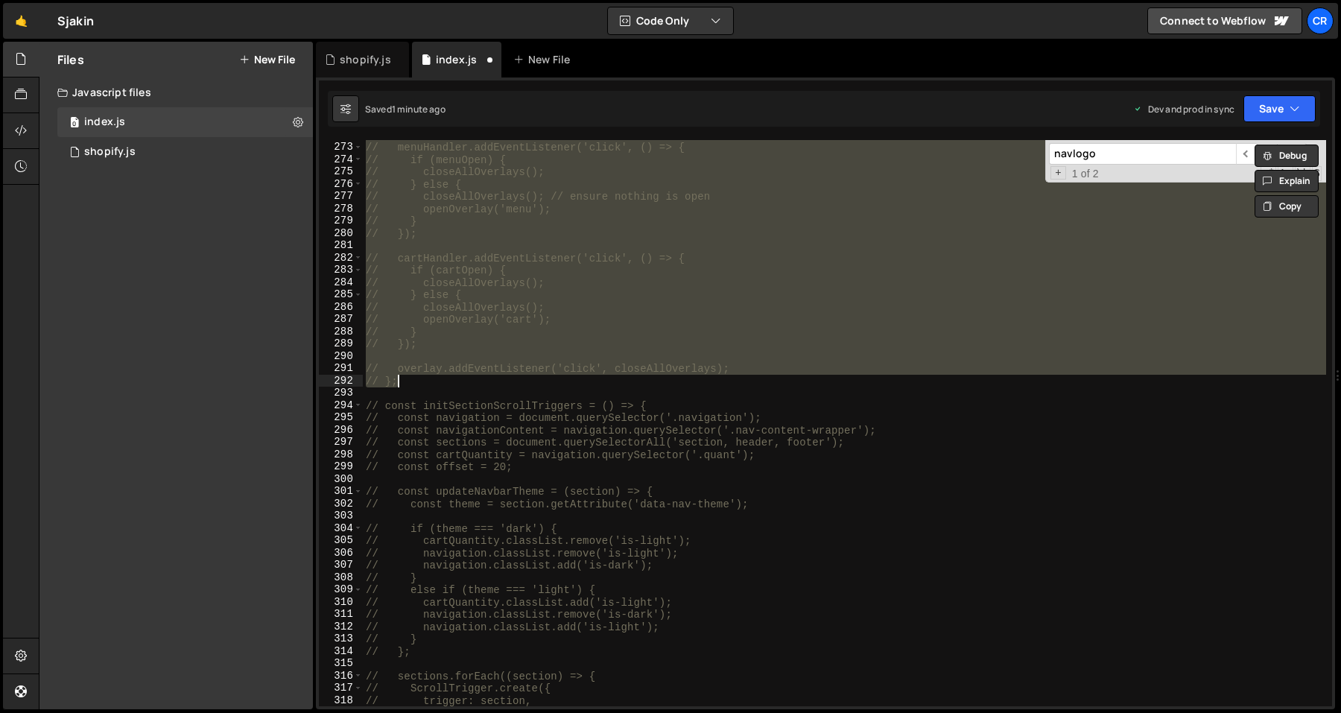
type textarea "// };"
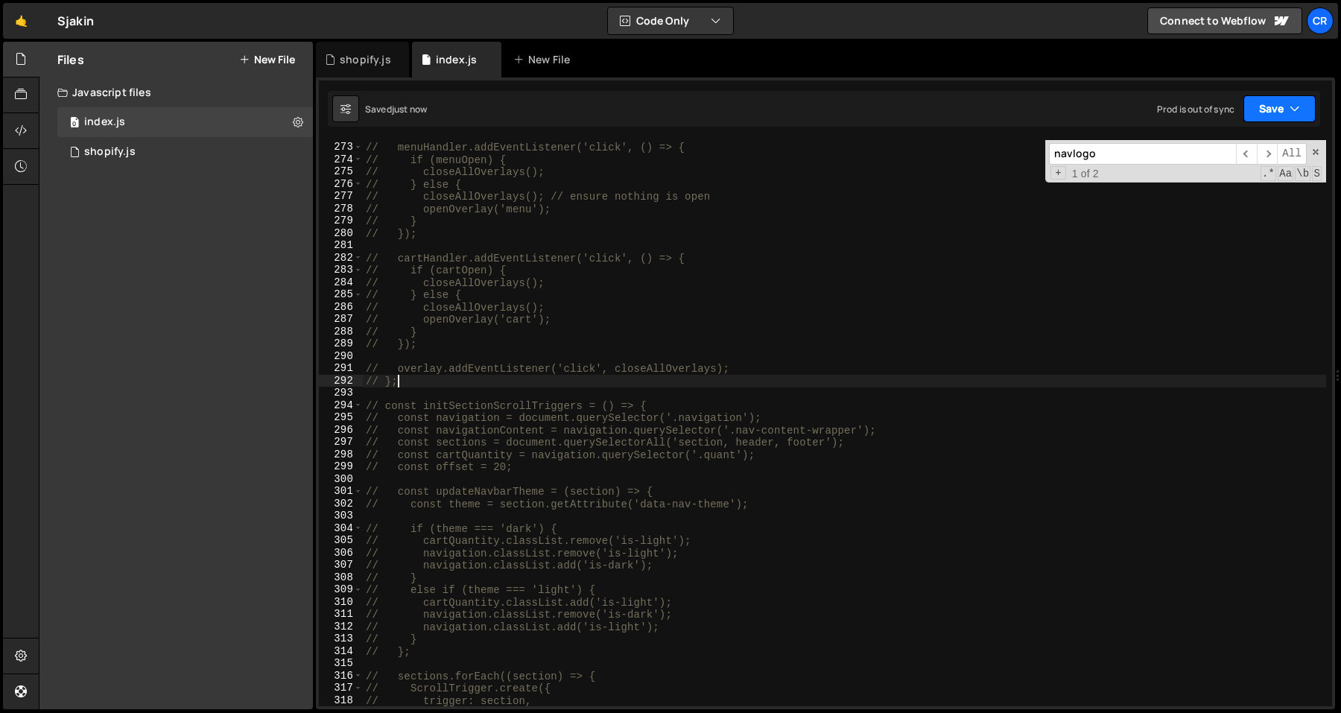
click at [1293, 96] on button "Save" at bounding box center [1279, 108] width 72 height 27
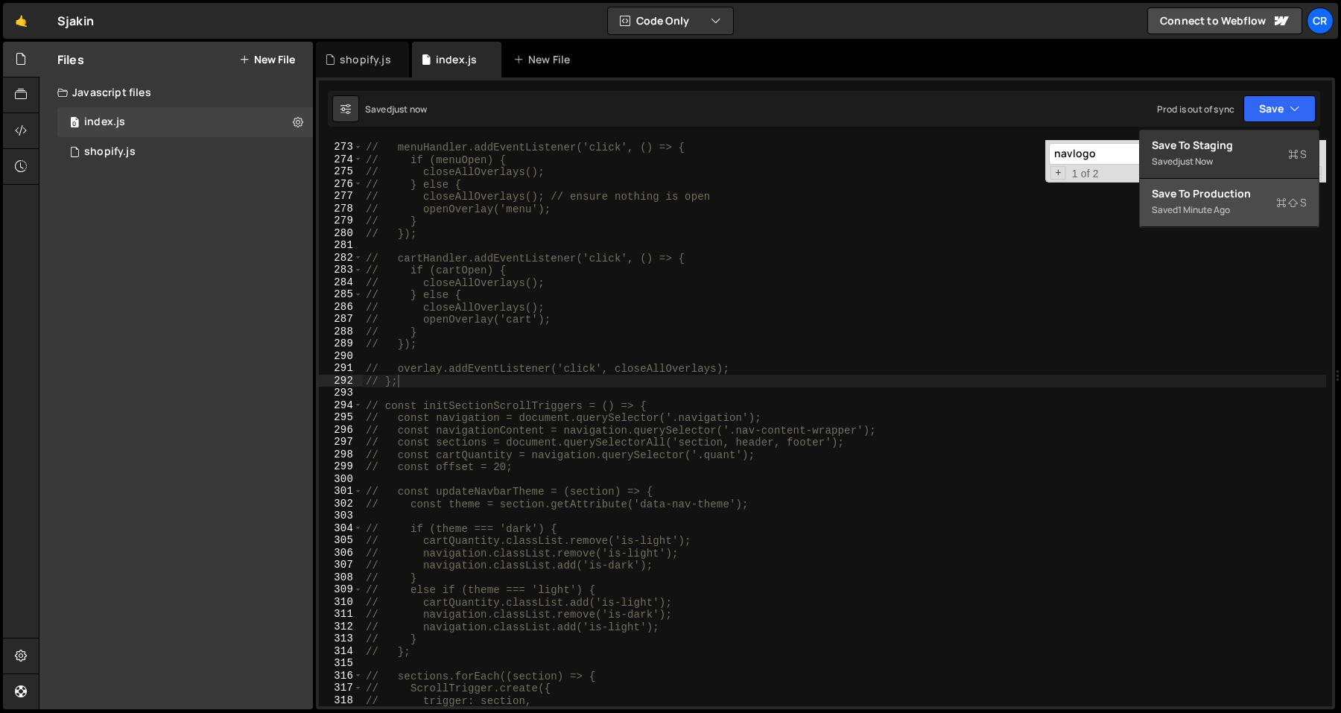
click at [1237, 185] on button "Save to Production S Saved 1 minute ago" at bounding box center [1229, 203] width 179 height 48
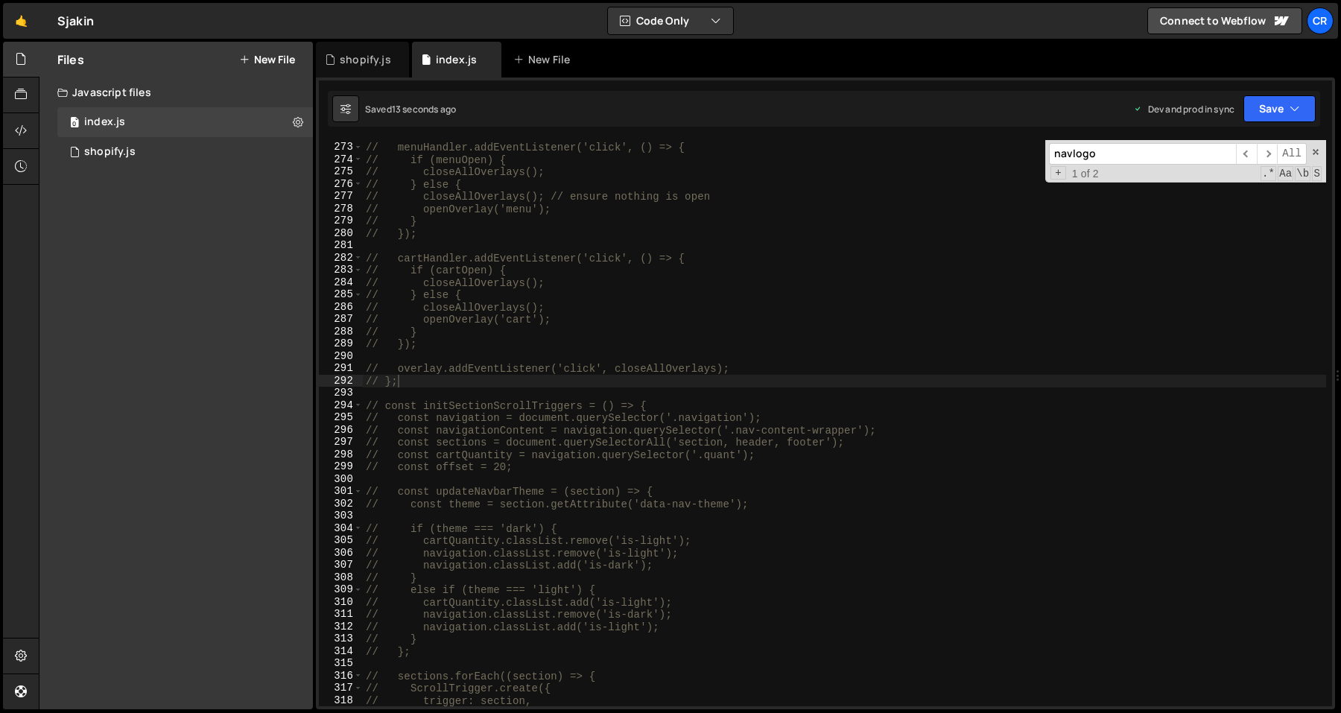
click at [781, 136] on div "// }; 272 273 274 275 276 277 278 279 280 281 282 283 284 285 286 287 288 289 2…" at bounding box center [825, 393] width 1019 height 632
click at [1171, 164] on input "navlogo" at bounding box center [1142, 154] width 187 height 22
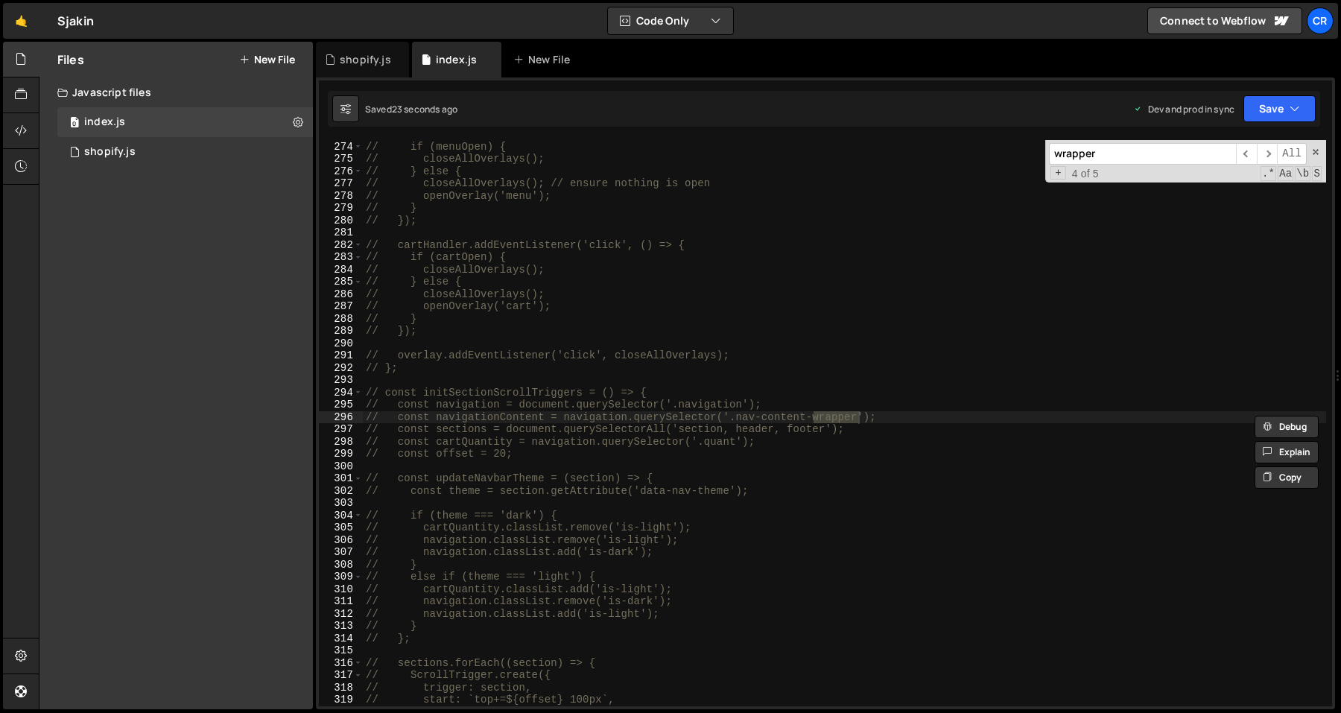
scroll to position [3797, 0]
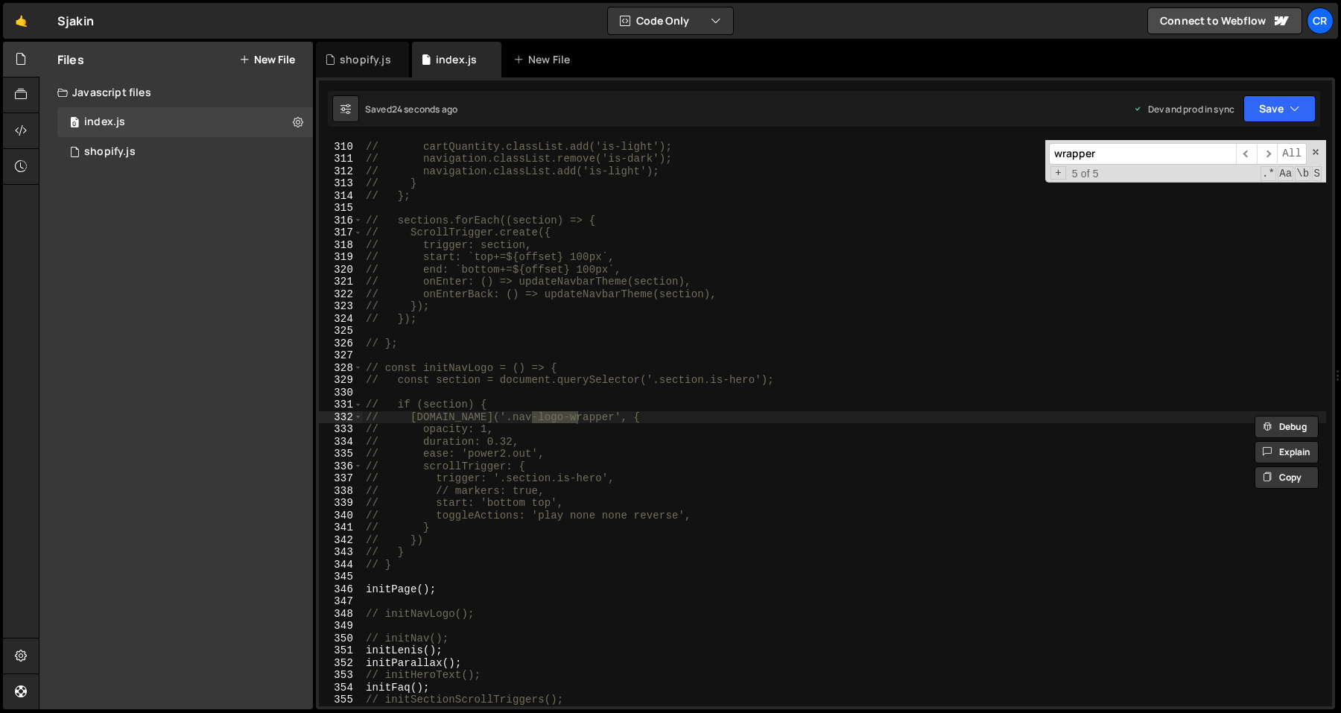
type input "wrapper"
